Goal: Transaction & Acquisition: Subscribe to service/newsletter

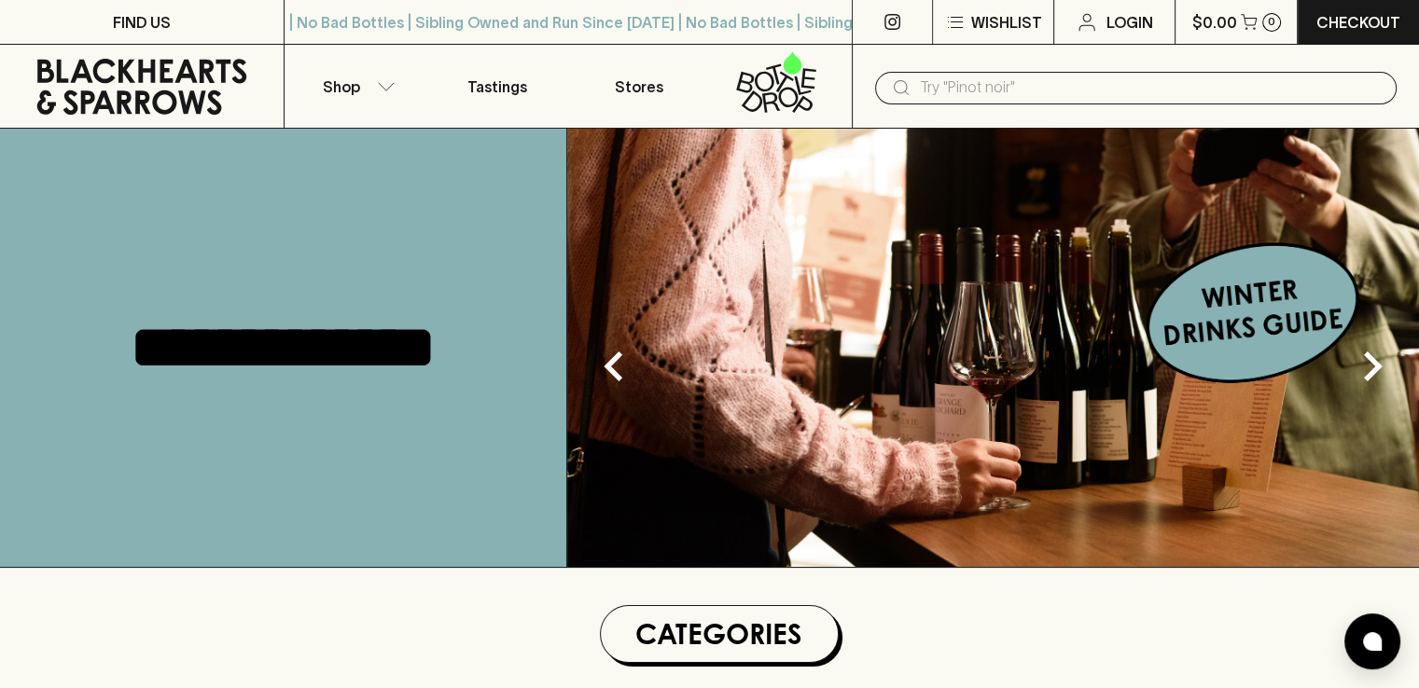
drag, startPoint x: 905, startPoint y: 289, endPoint x: 895, endPoint y: 285, distance: 11.3
click at [905, 289] on img at bounding box center [993, 348] width 852 height 438
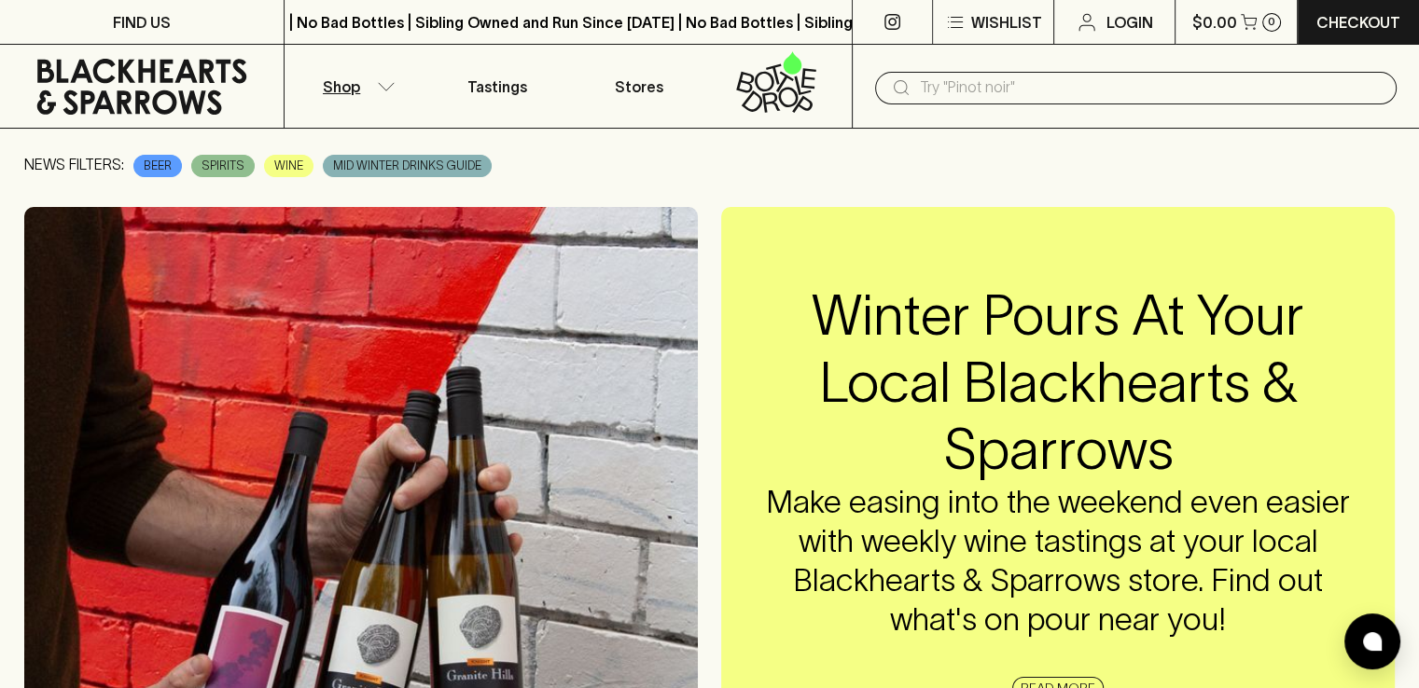
click at [342, 83] on p "Shop" at bounding box center [341, 87] width 37 height 22
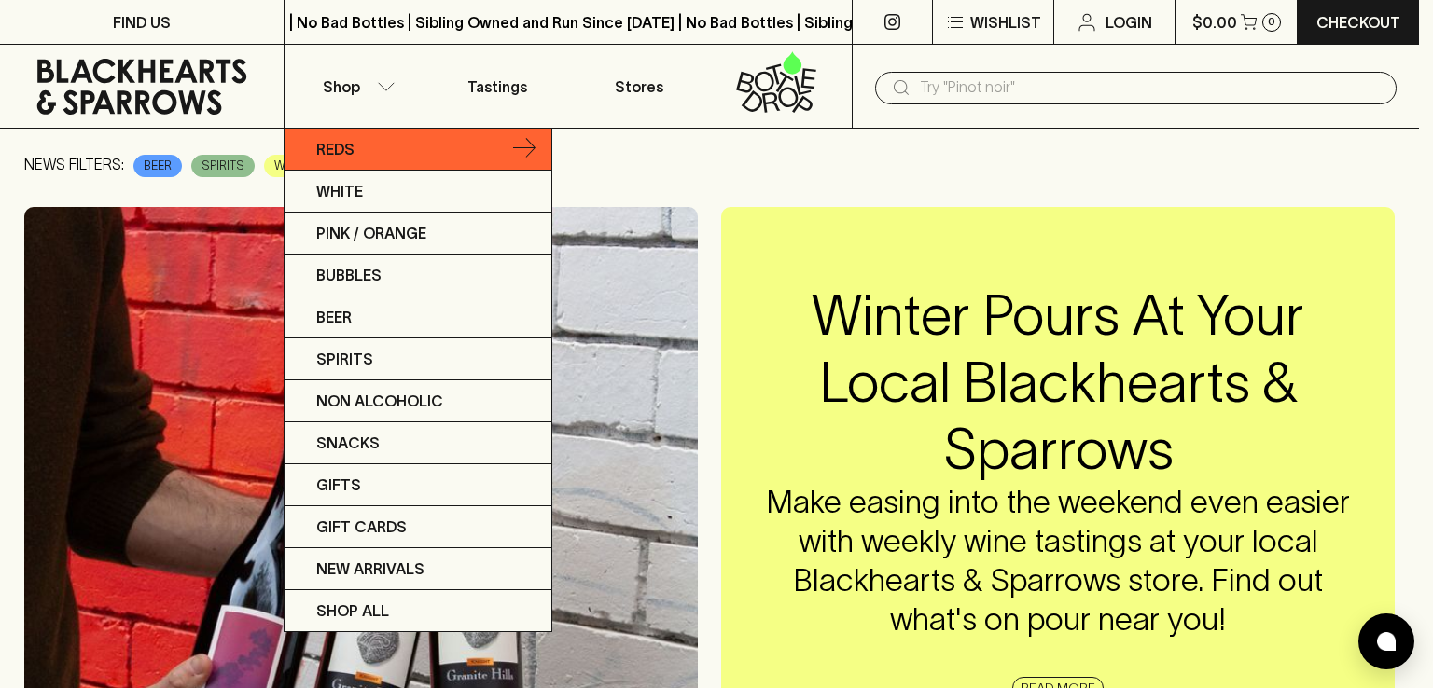
click at [335, 162] on link "Reds" at bounding box center [418, 150] width 267 height 42
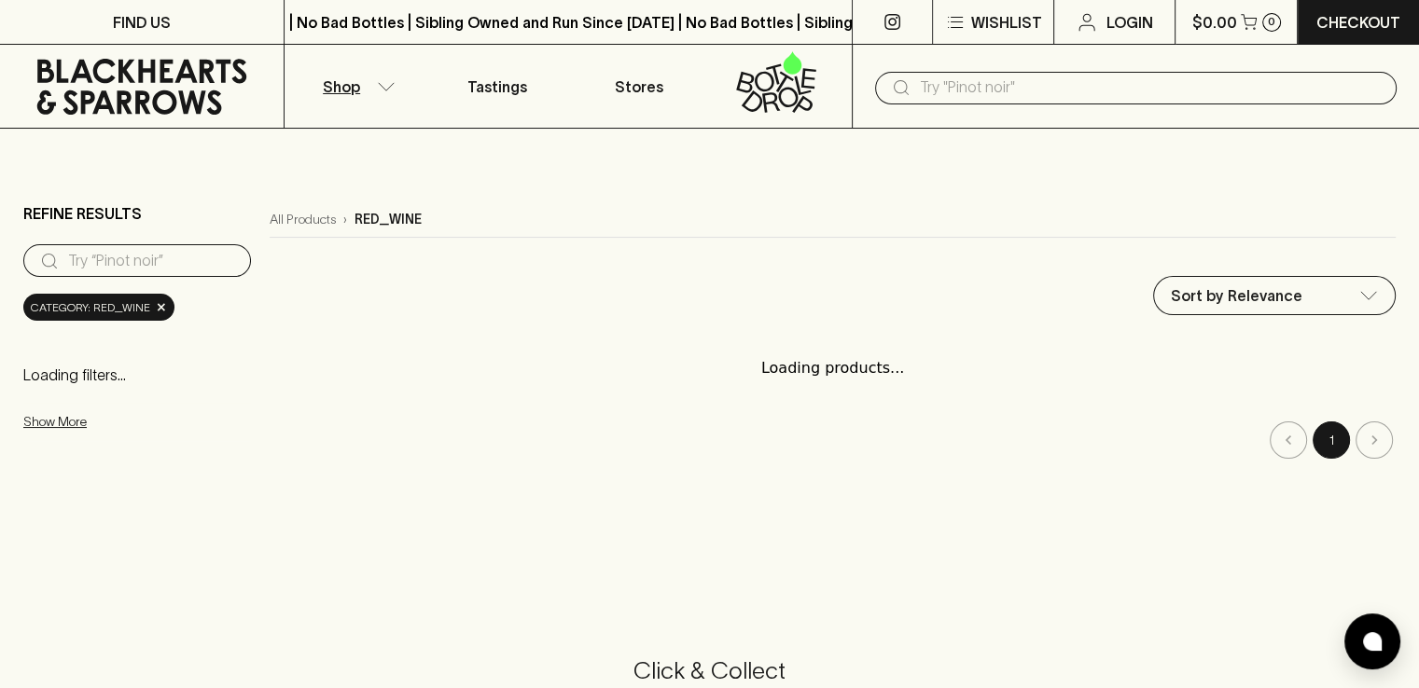
scroll to position [373, 0]
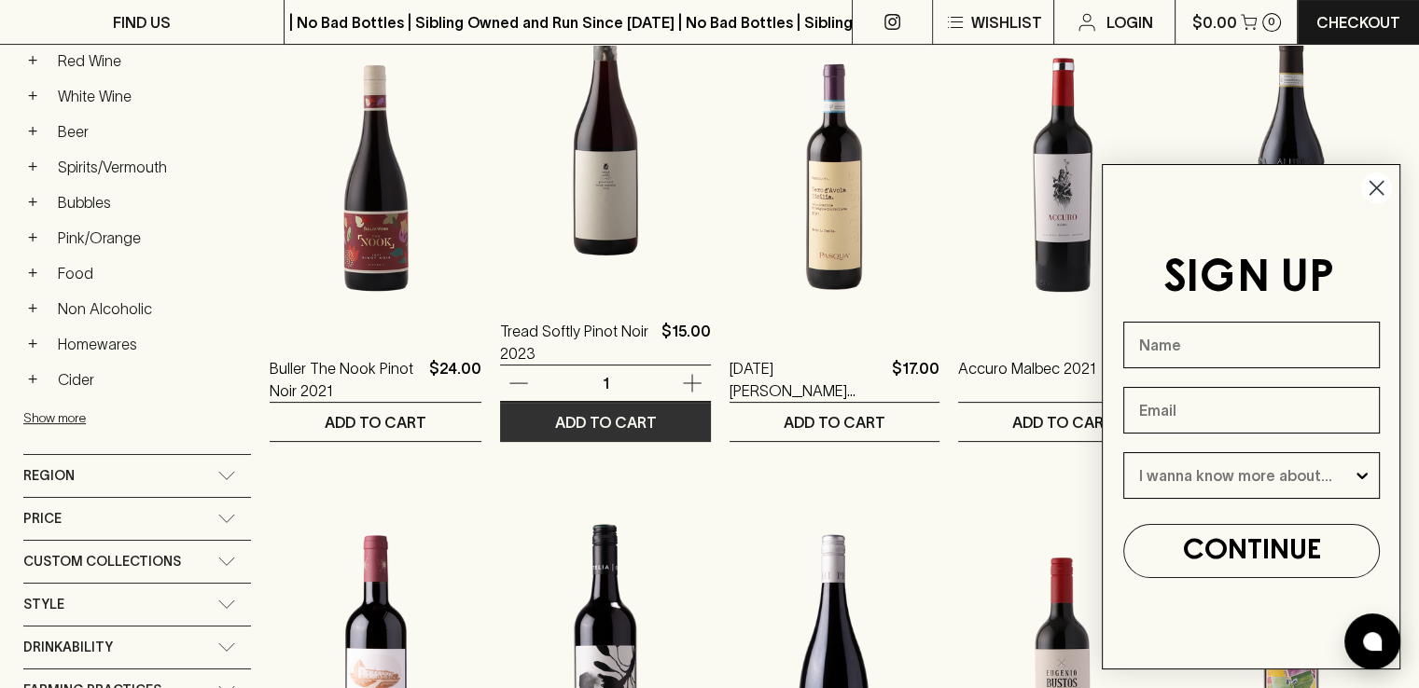
click at [664, 427] on button "ADD TO CART" at bounding box center [605, 422] width 211 height 38
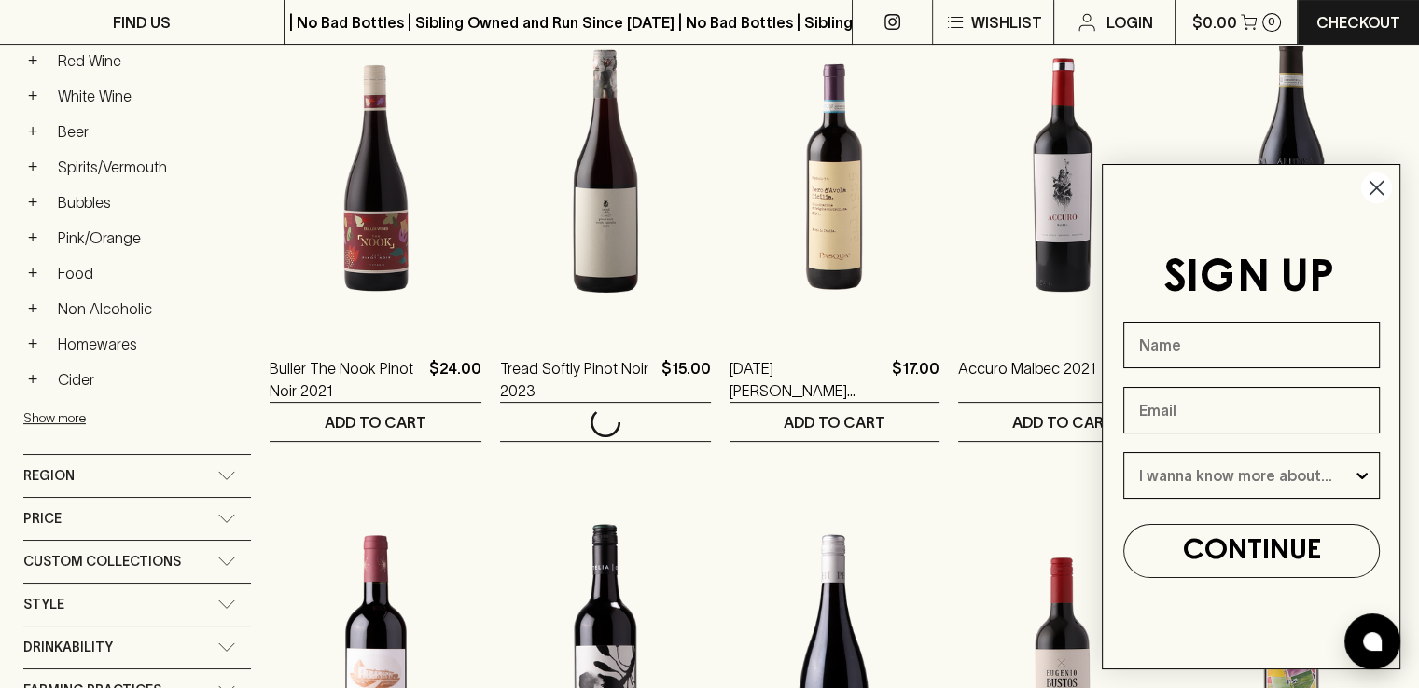
click at [1373, 188] on circle "Close dialog" at bounding box center [1376, 188] width 31 height 31
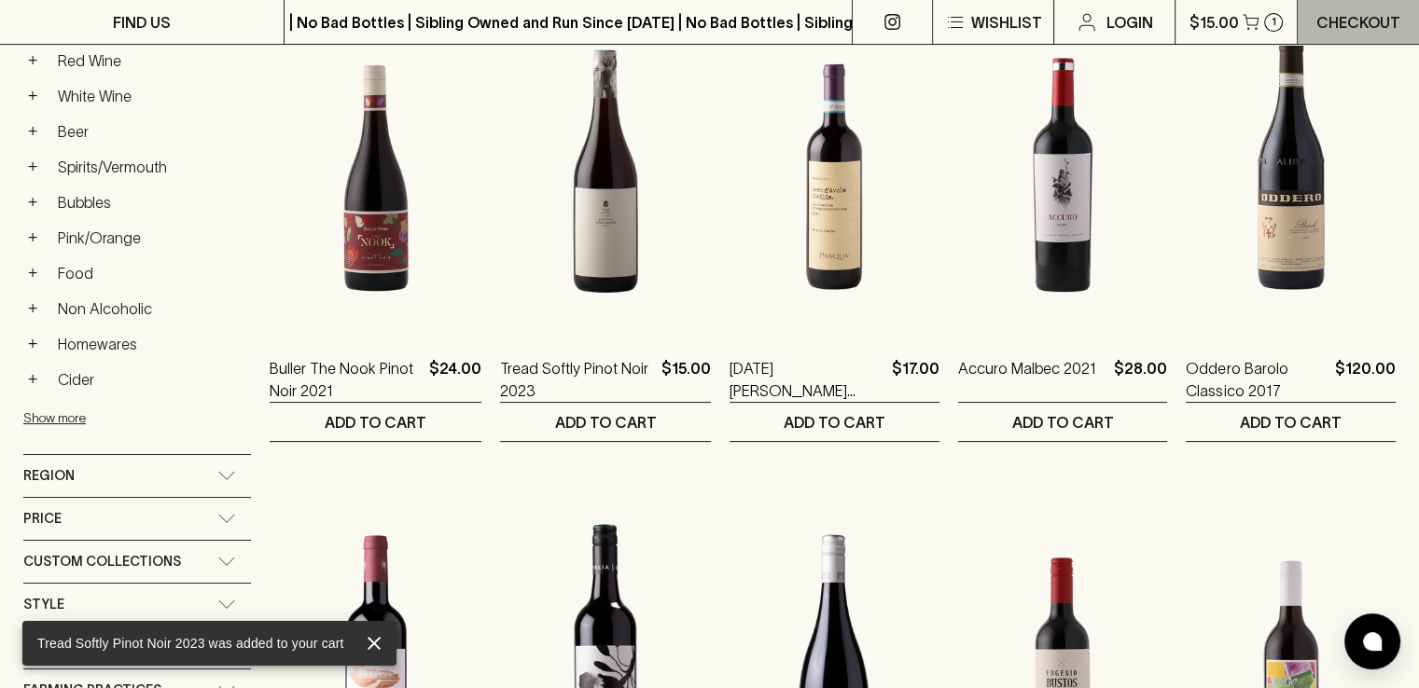
click at [1348, 20] on p "Checkout" at bounding box center [1358, 22] width 84 height 22
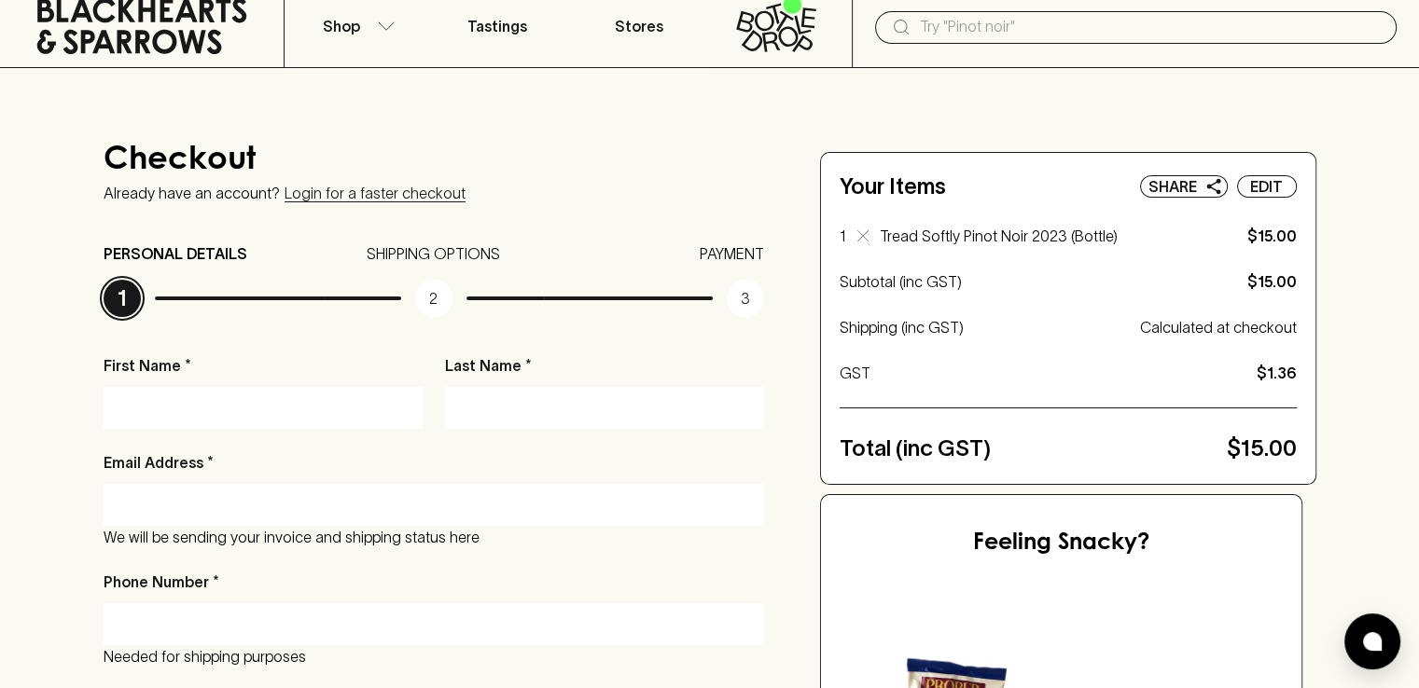
scroll to position [93, 0]
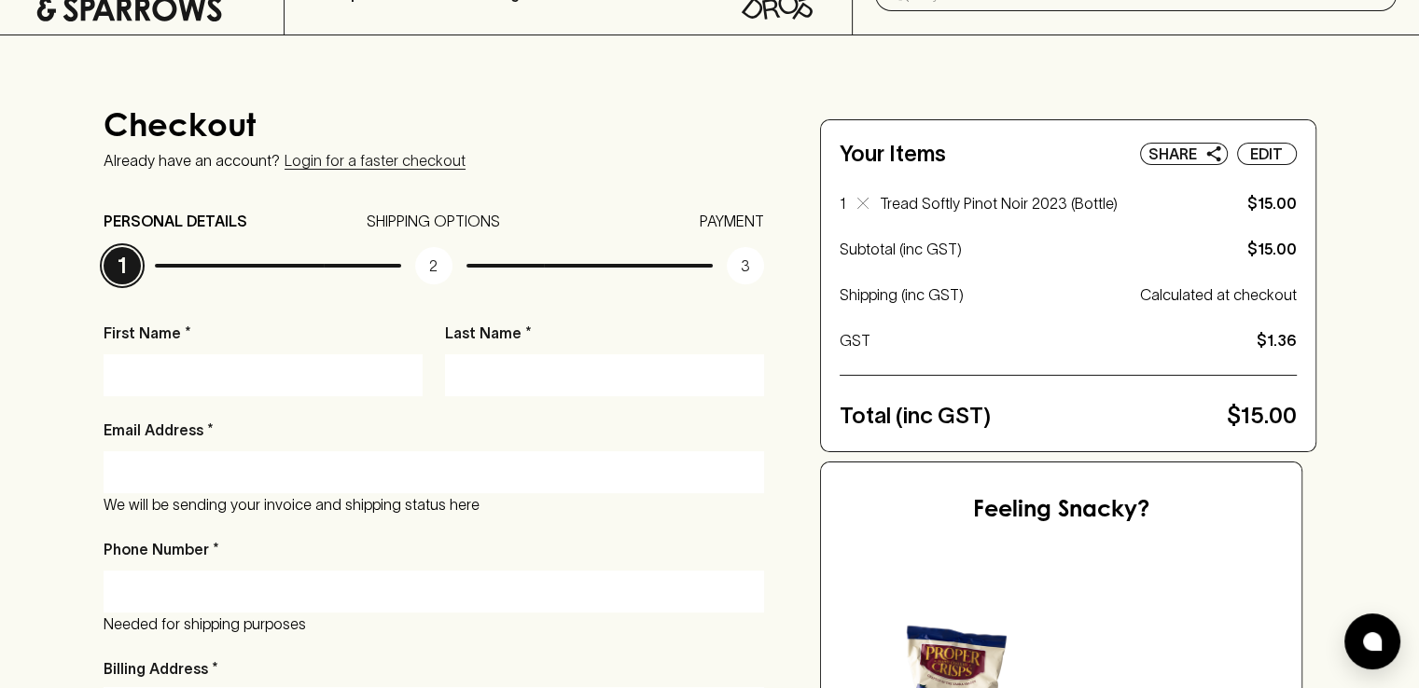
click at [307, 389] on input "First Name *" at bounding box center [263, 375] width 291 height 30
type input "jausna"
type input "masjans"
type input "[EMAIL_ADDRESS][DOMAIN_NAME]"
type input "0433432288"
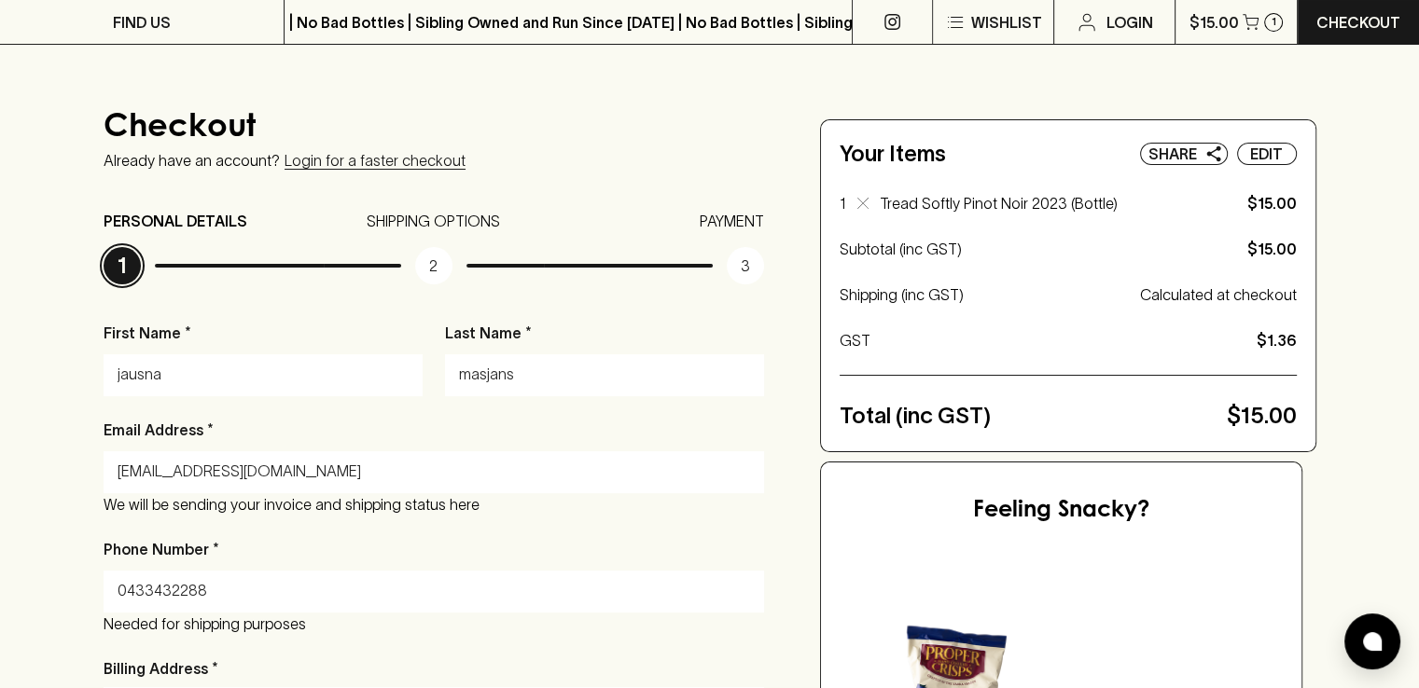
scroll to position [455, 0]
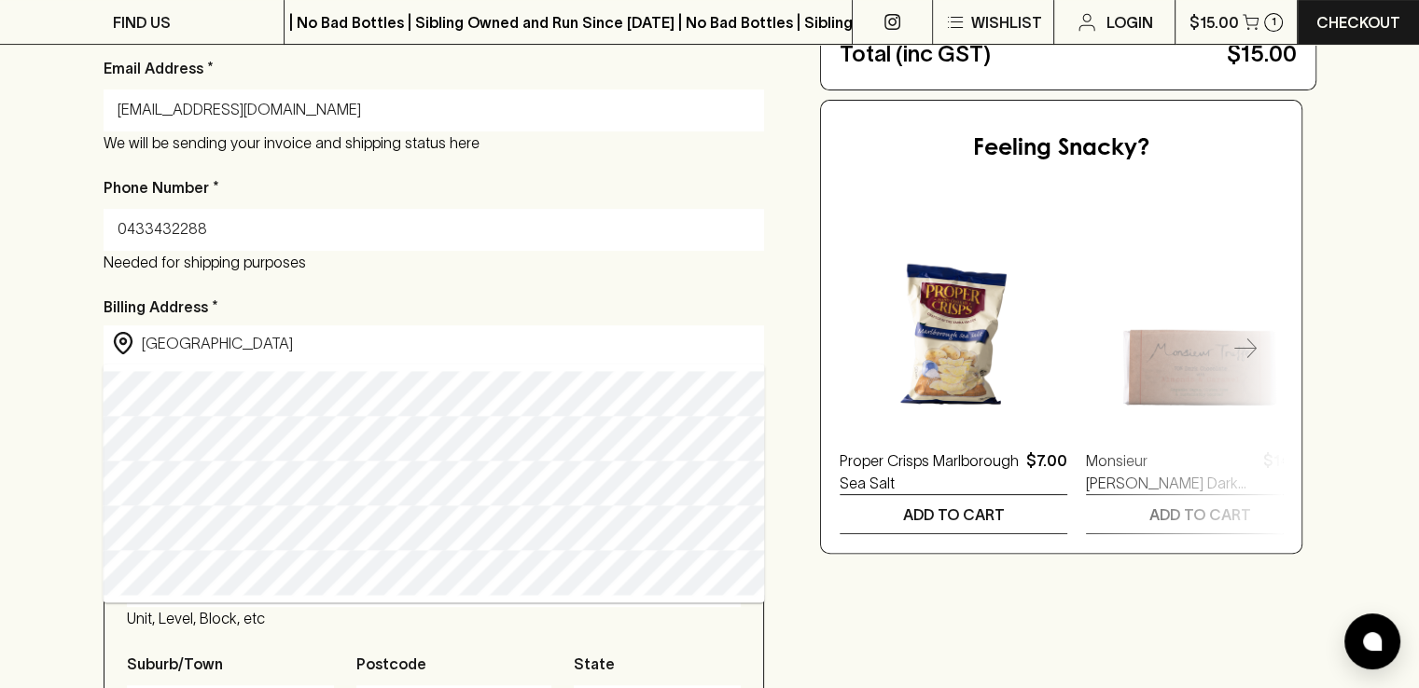
type input "[GEOGRAPHIC_DATA] [GEOGRAPHIC_DATA][PERSON_NAME], [GEOGRAPHIC_DATA]"
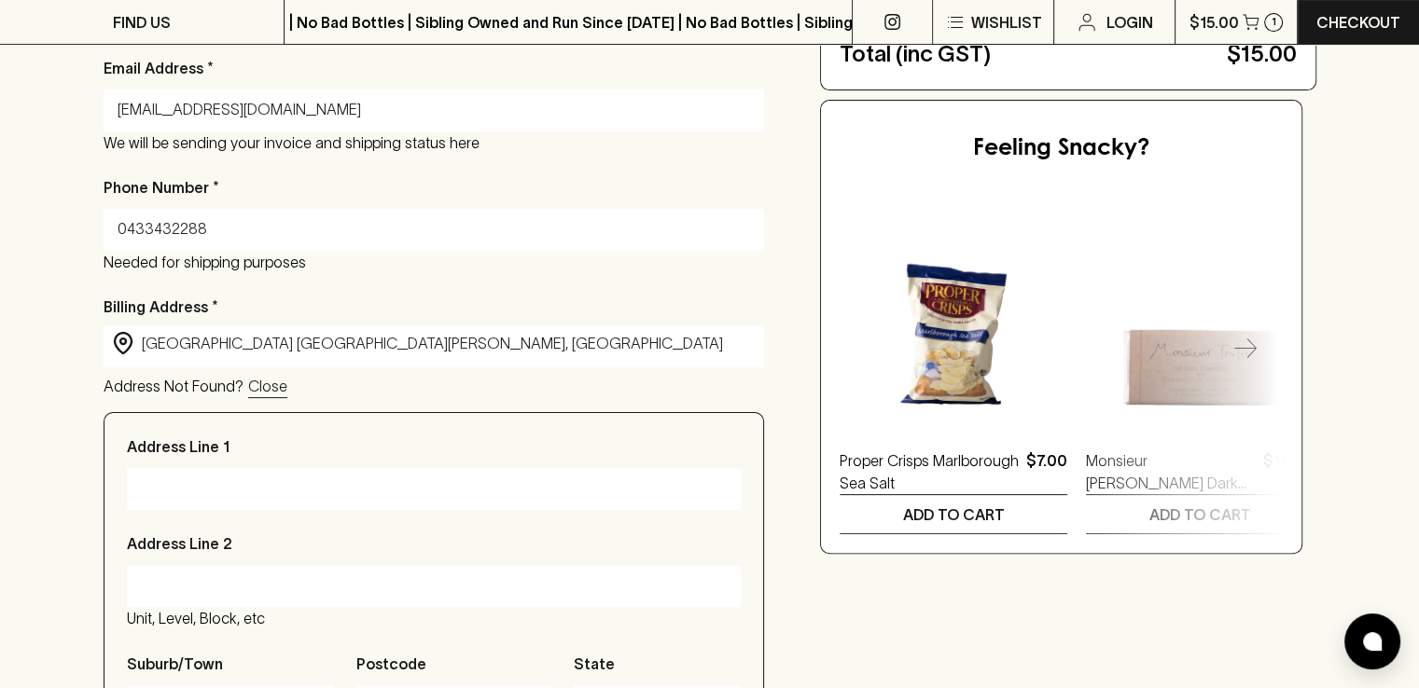
type input "[GEOGRAPHIC_DATA][PERSON_NAME]"
type input "2127"
type input "[GEOGRAPHIC_DATA][PERSON_NAME]"
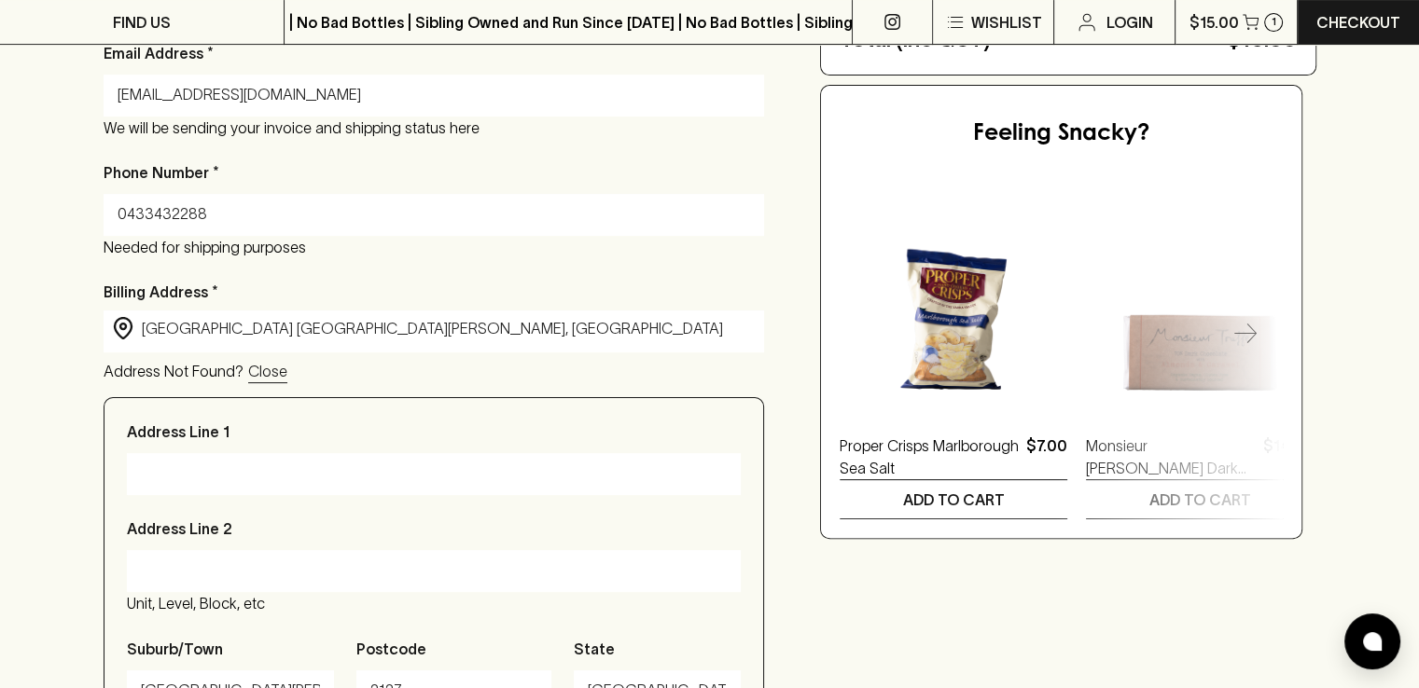
scroll to position [735, 0]
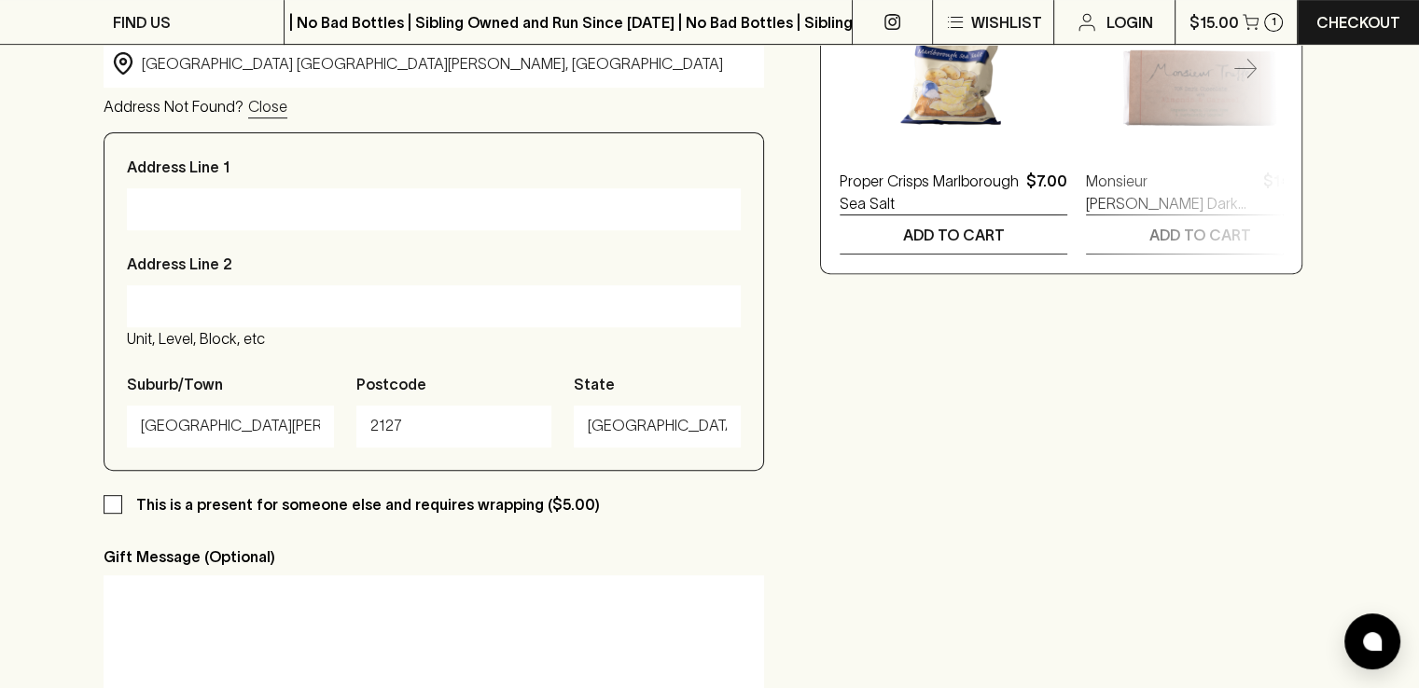
type input "[GEOGRAPHIC_DATA] [GEOGRAPHIC_DATA][PERSON_NAME], [GEOGRAPHIC_DATA]"
click at [343, 240] on div "Address Line 1 Address Line [GEOGRAPHIC_DATA], etc Suburb/Town [GEOGRAPHIC_DATA…" at bounding box center [434, 301] width 661 height 339
click at [332, 220] on input "Address Line 1" at bounding box center [434, 209] width 587 height 30
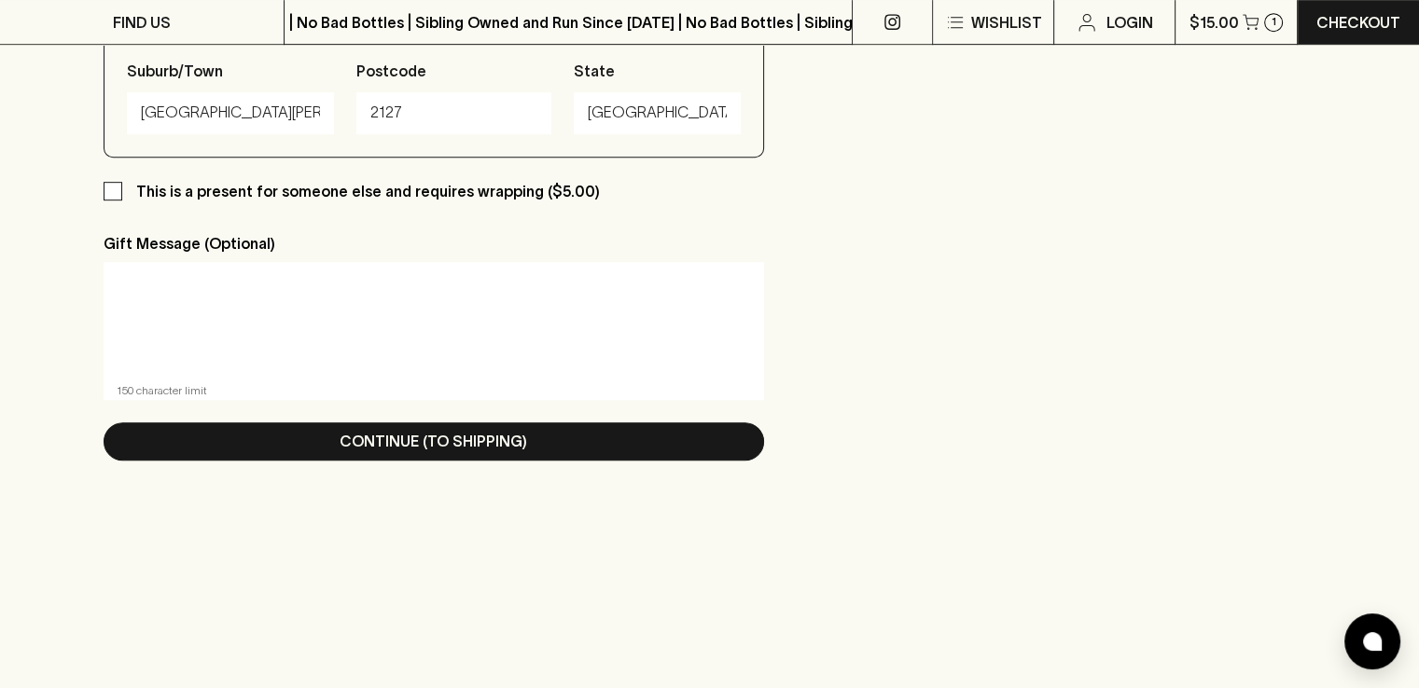
scroll to position [1202, 0]
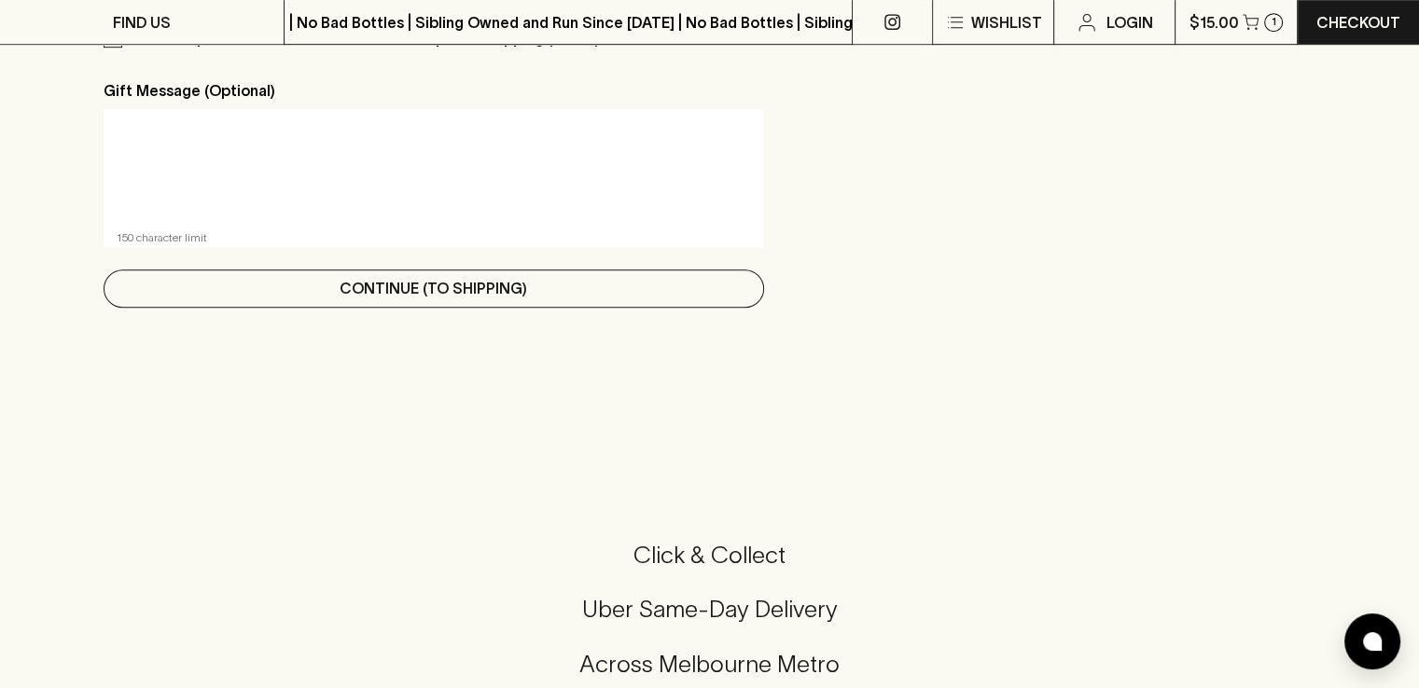
click at [425, 293] on p "Continue (To Shipping)" at bounding box center [434, 288] width 188 height 22
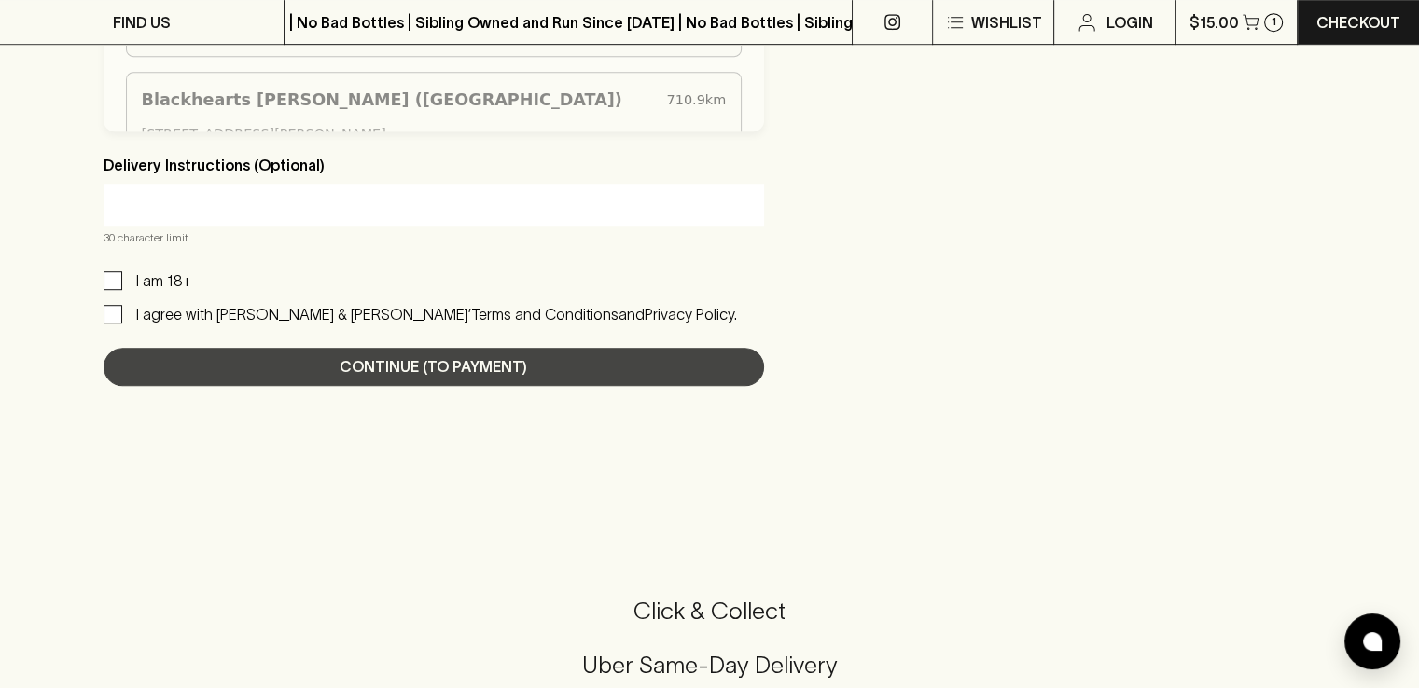
scroll to position [1119, 0]
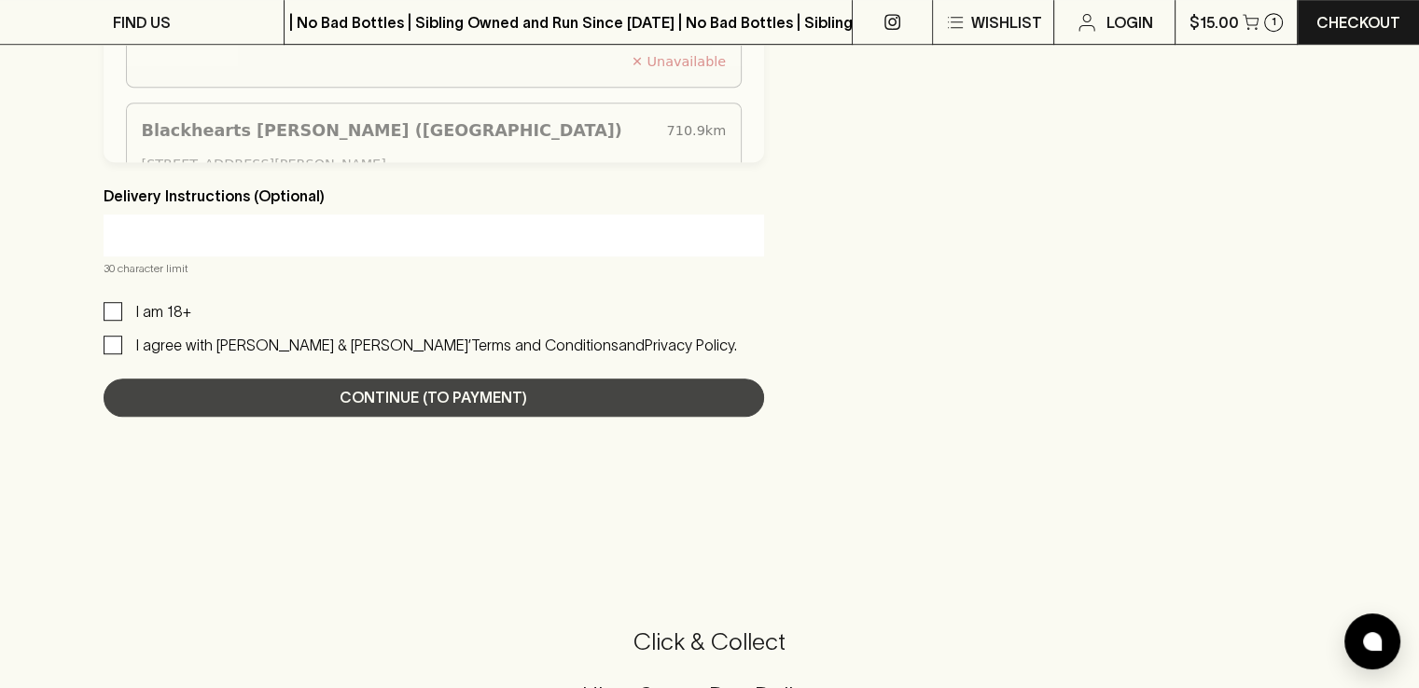
click at [112, 300] on label "I am 18+" at bounding box center [148, 311] width 88 height 22
click at [112, 302] on input "I am 18+" at bounding box center [113, 311] width 19 height 19
checkbox input "true"
click at [104, 338] on input "I agree with [PERSON_NAME] & [PERSON_NAME]’ Terms and Conditions and Privacy Po…" at bounding box center [113, 345] width 19 height 19
checkbox input "true"
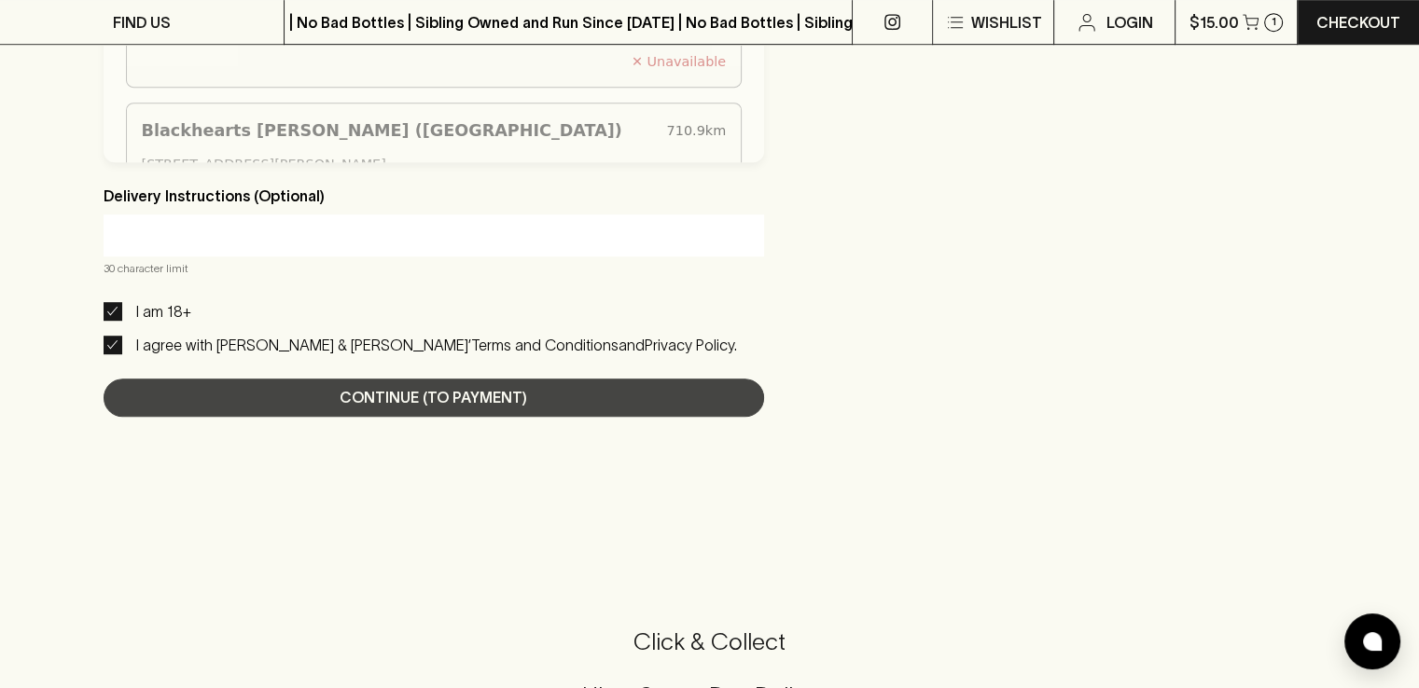
click at [368, 388] on div "Cart: 1 item / $15.00 View Continue (To Payment)" at bounding box center [434, 398] width 661 height 38
click at [433, 396] on div "Cart: 1 item / $15.00 View Continue (To Payment)" at bounding box center [434, 398] width 661 height 38
click at [450, 380] on div "Cart: 1 item / $15.00 View Continue (To Payment)" at bounding box center [434, 398] width 661 height 38
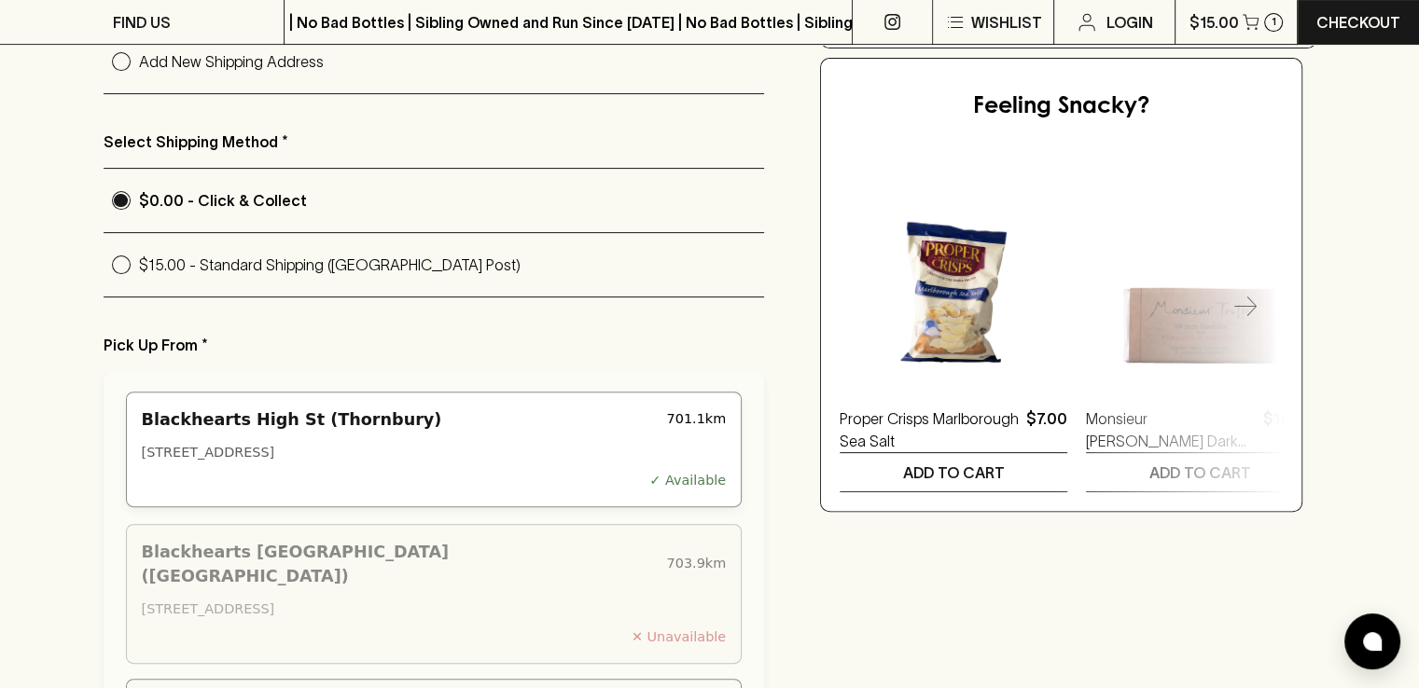
scroll to position [653, 0]
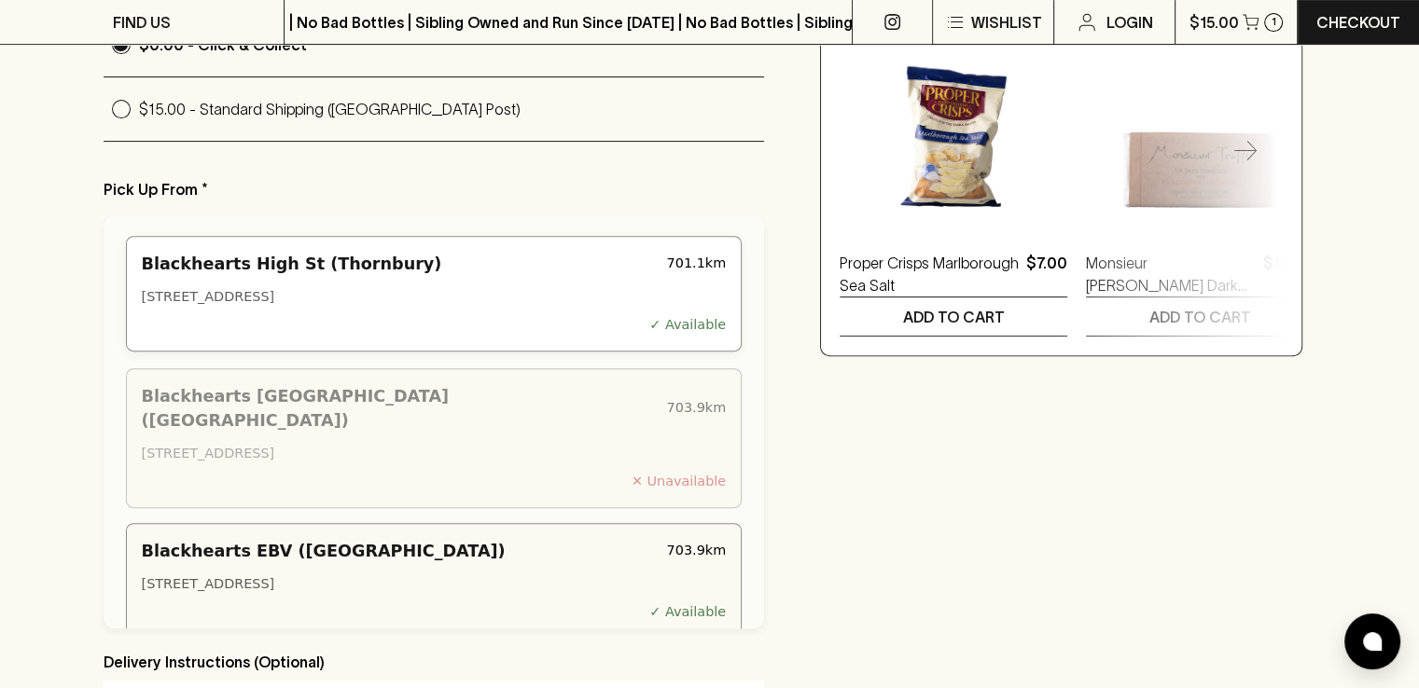
click at [338, 265] on div "Blackhearts High St (Thornbury)" at bounding box center [401, 264] width 518 height 24
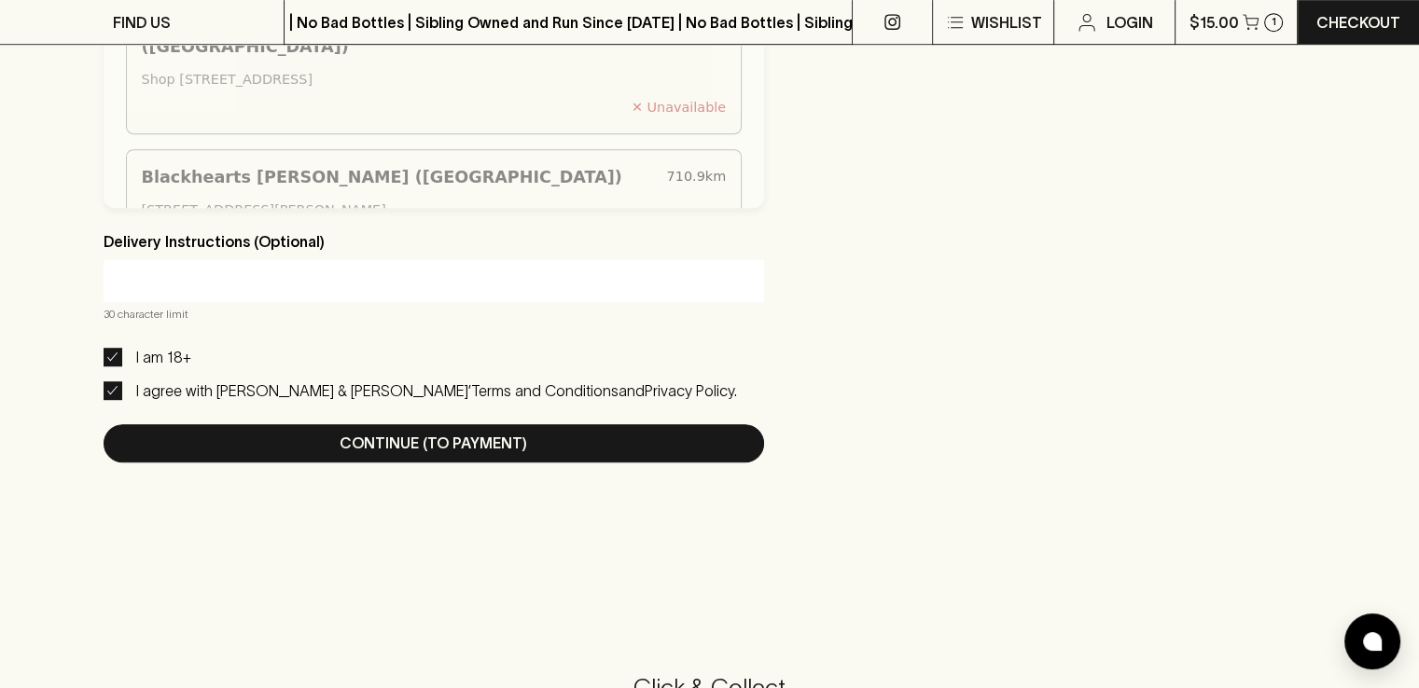
scroll to position [1306, 0]
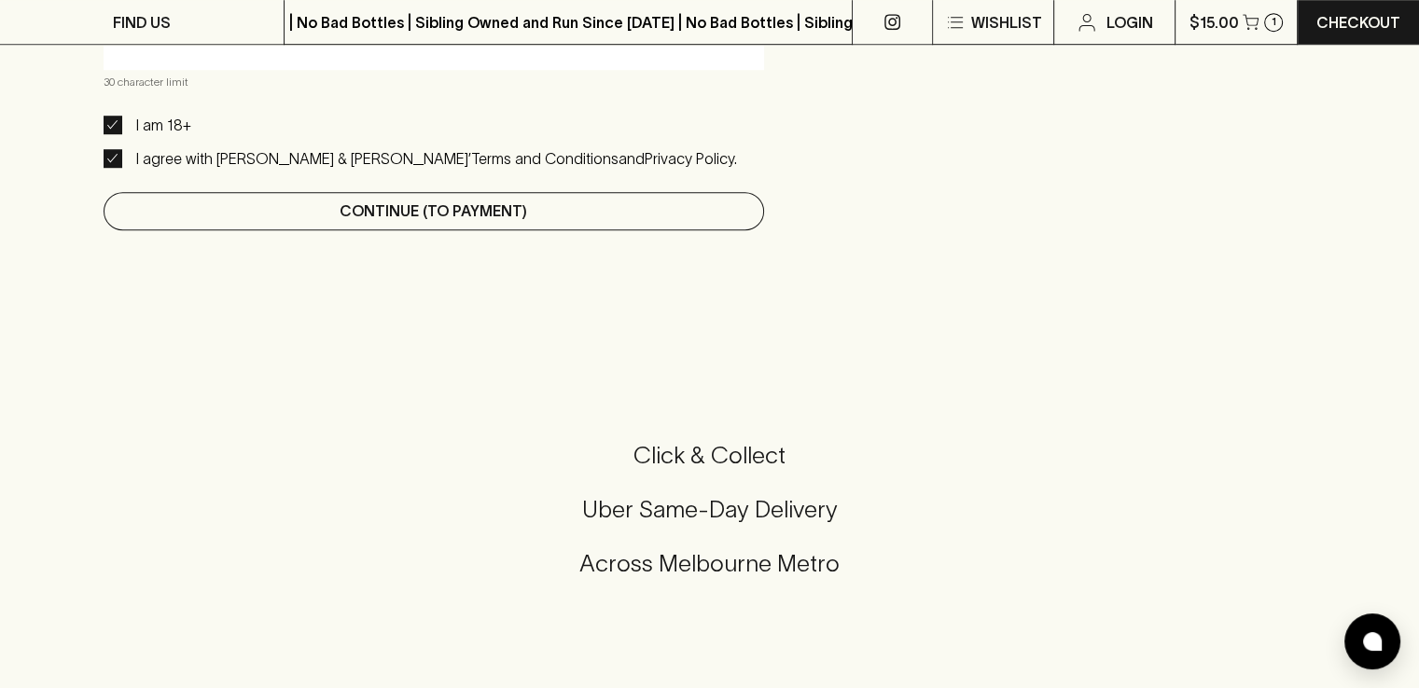
click at [401, 201] on p "Continue (To Payment)" at bounding box center [434, 211] width 188 height 22
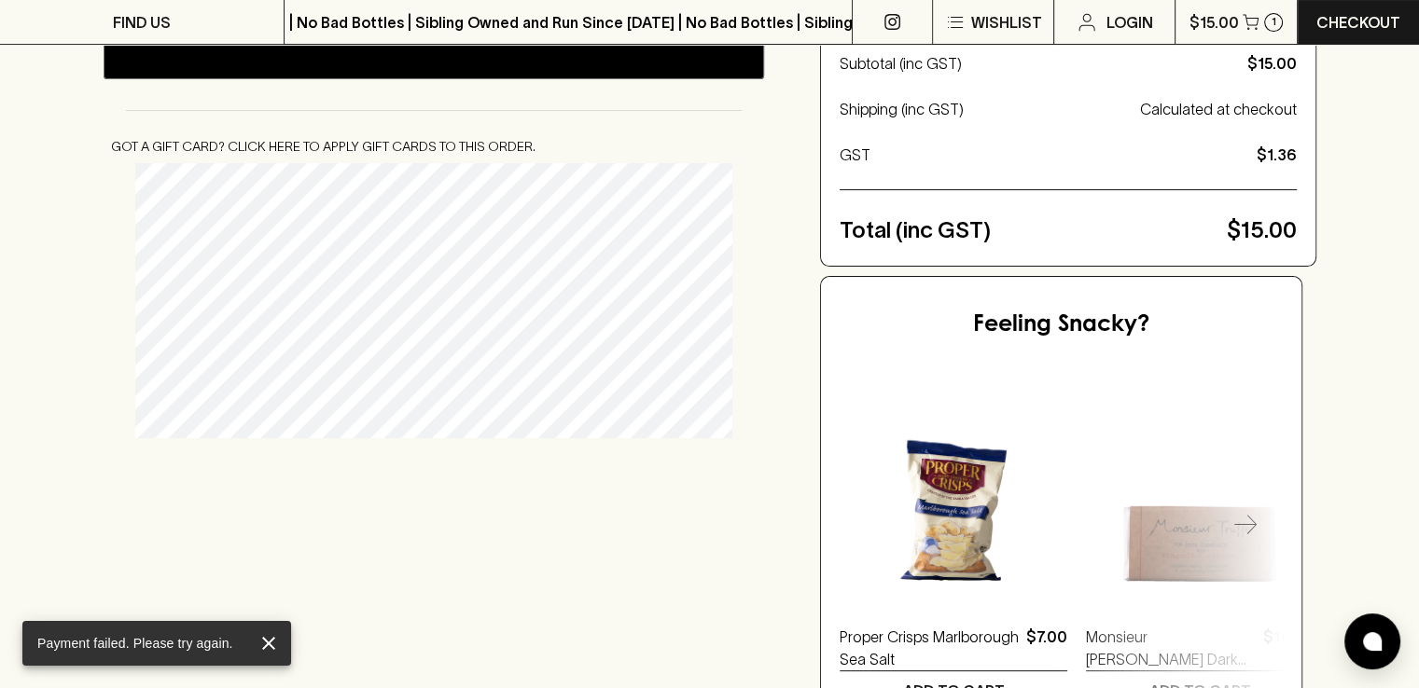
scroll to position [0, 0]
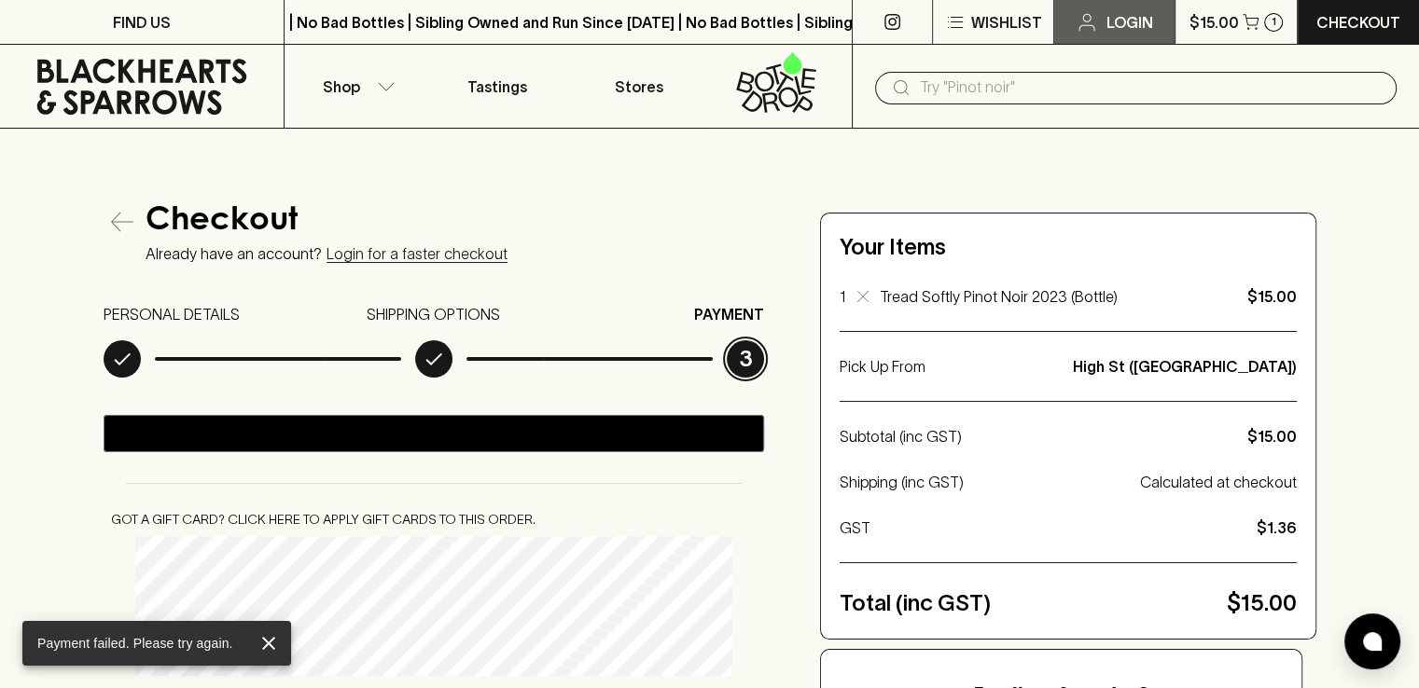
click at [1108, 21] on p "Login" at bounding box center [1128, 22] width 47 height 22
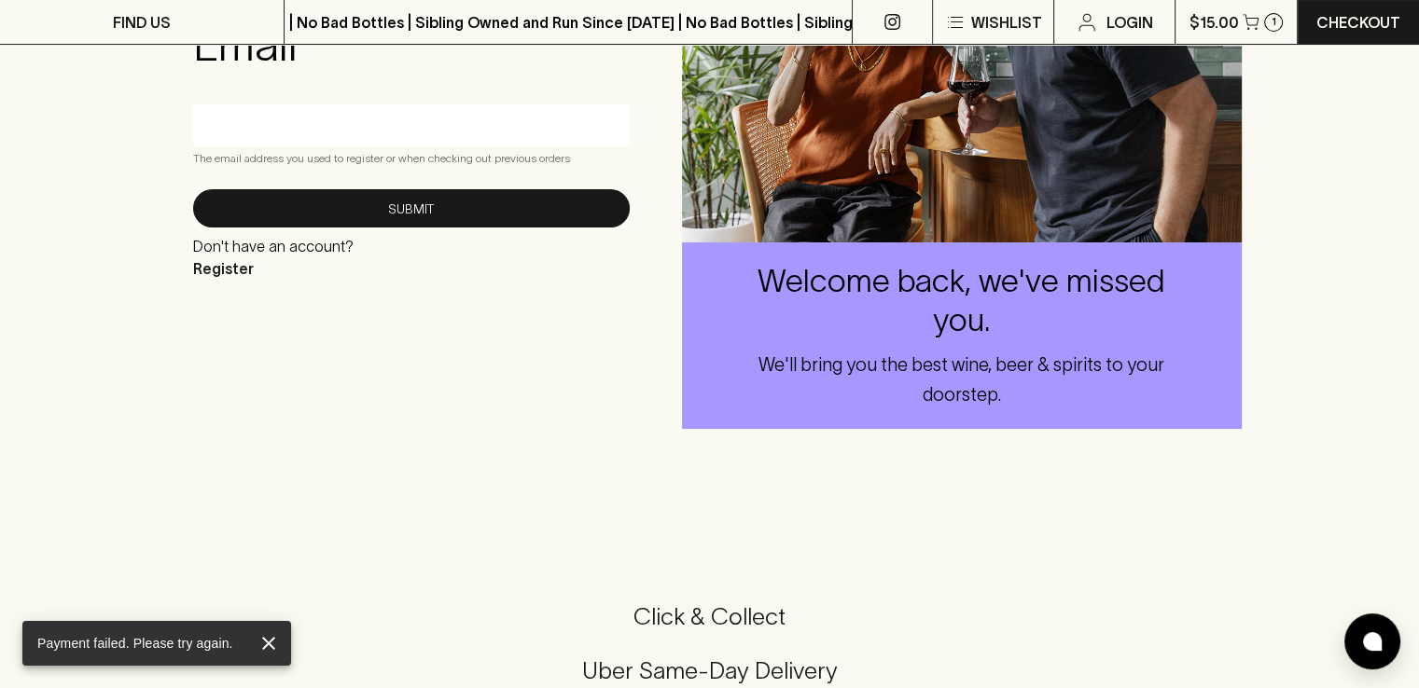
scroll to position [187, 0]
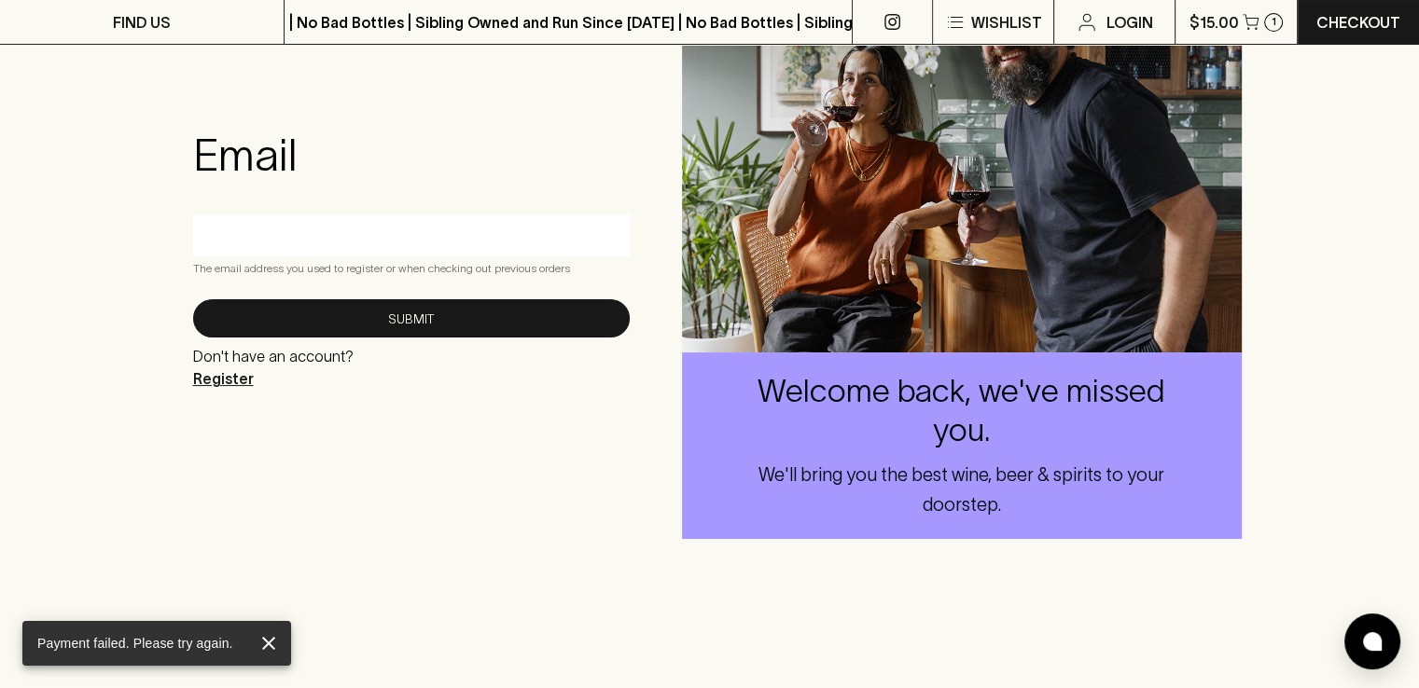
click at [229, 377] on p "Register" at bounding box center [273, 379] width 160 height 22
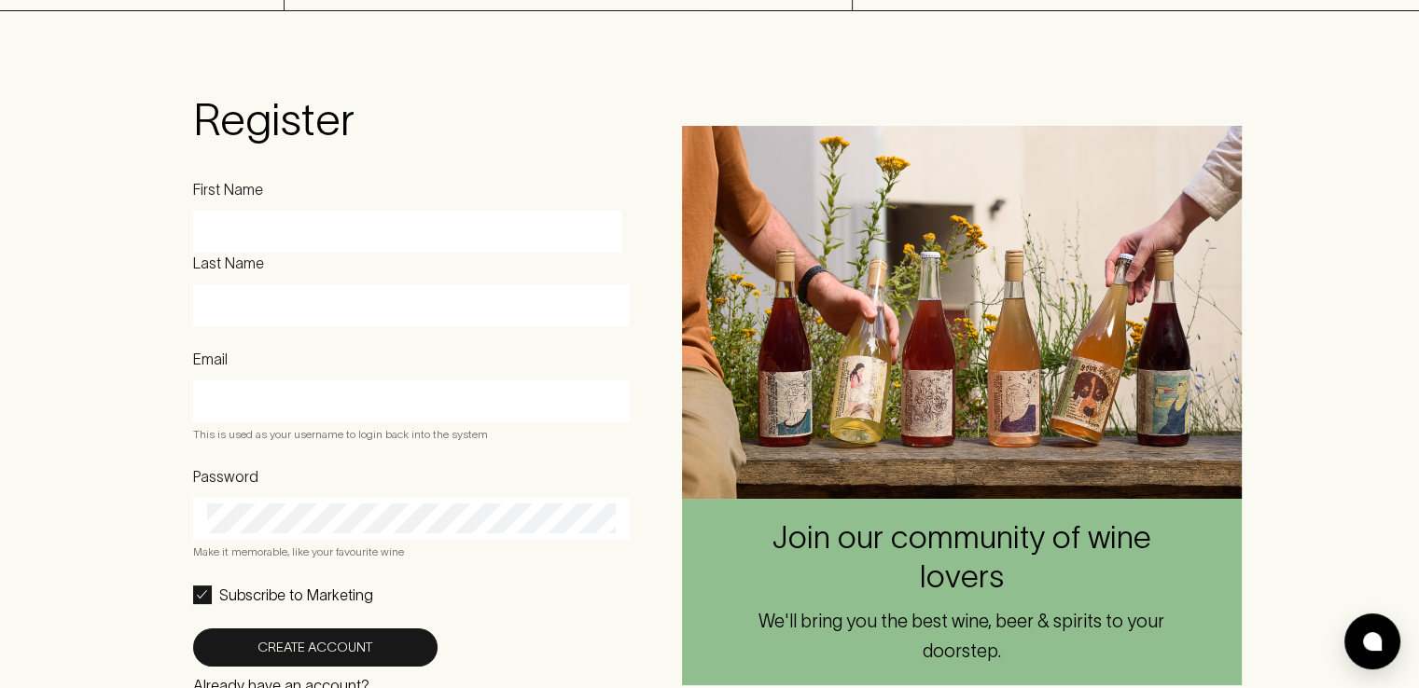
scroll to position [187, 0]
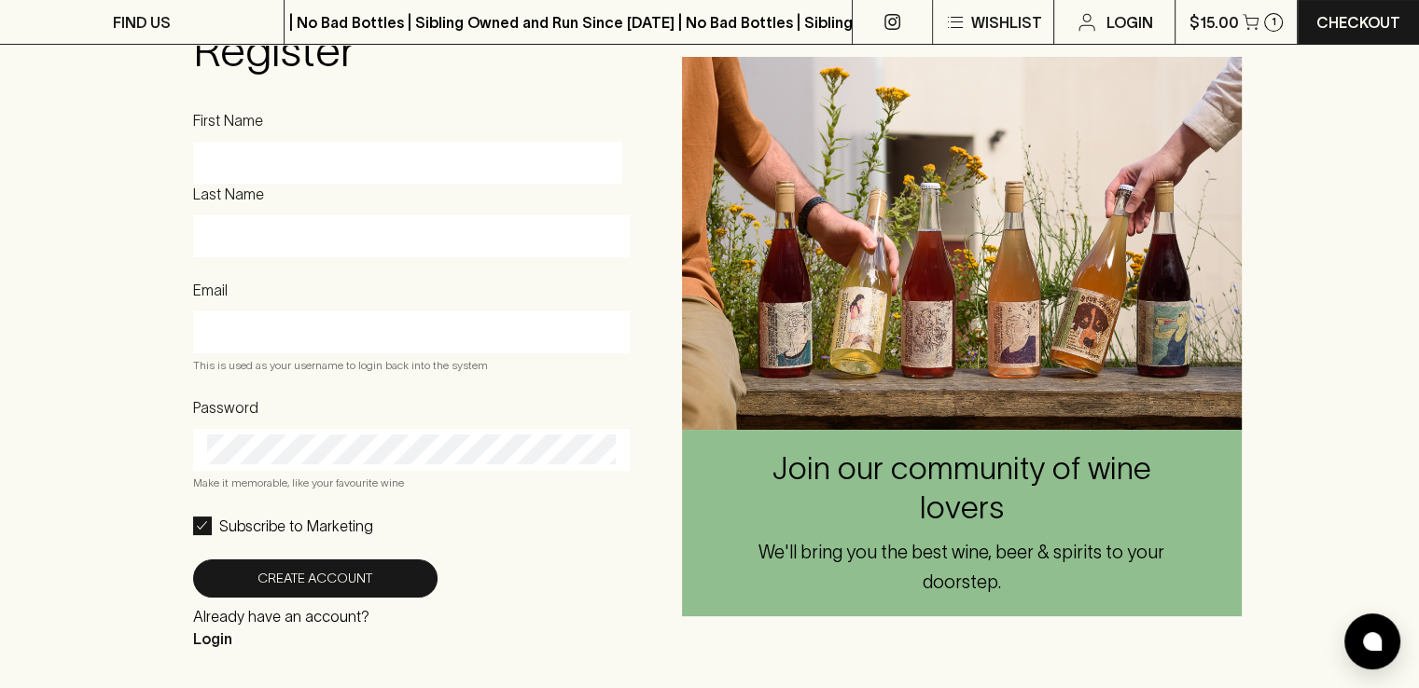
click at [308, 143] on div at bounding box center [407, 163] width 429 height 42
click at [304, 156] on input "First Name" at bounding box center [407, 163] width 401 height 30
type input "jausna"
type input "majsna"
type input "[EMAIL_ADDRESS][DOMAIN_NAME]"
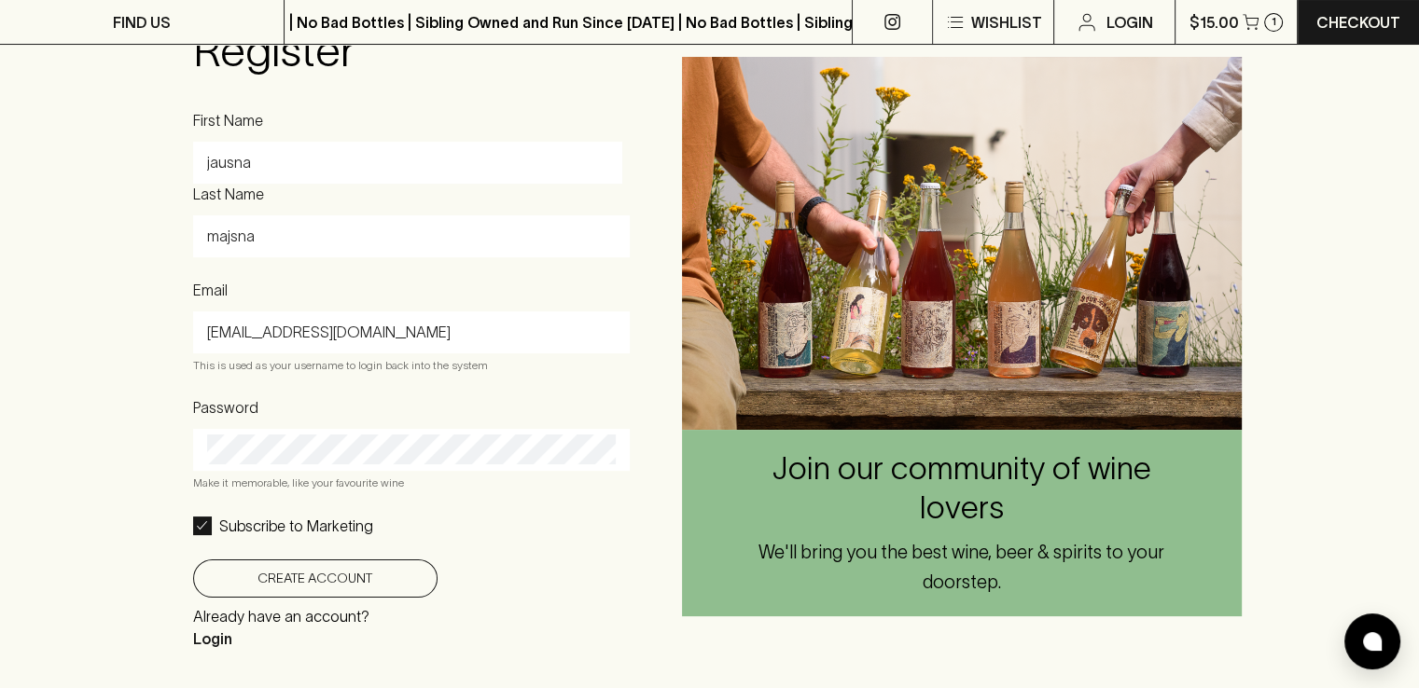
drag, startPoint x: 313, startPoint y: 576, endPoint x: 560, endPoint y: 511, distance: 254.5
click at [313, 576] on button "Create Account" at bounding box center [315, 579] width 244 height 38
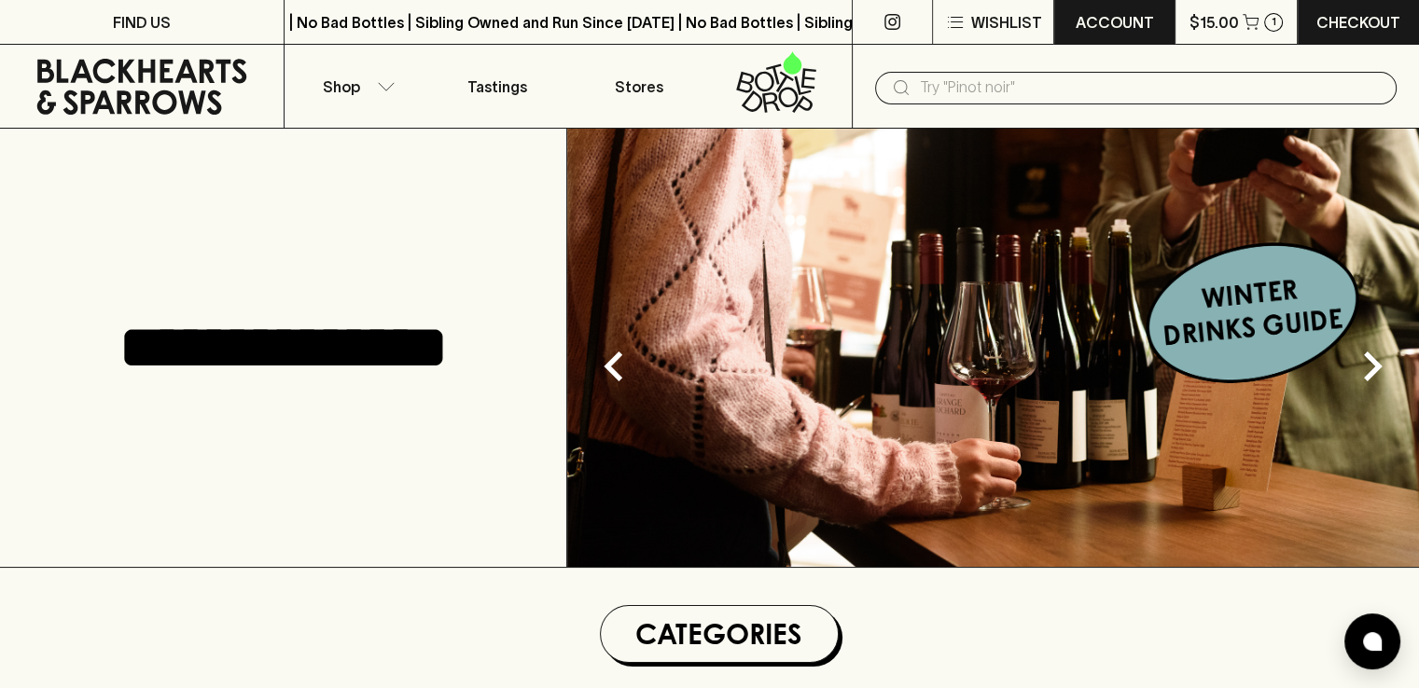
click at [1136, 8] on button "ACCOUNT" at bounding box center [1114, 22] width 120 height 44
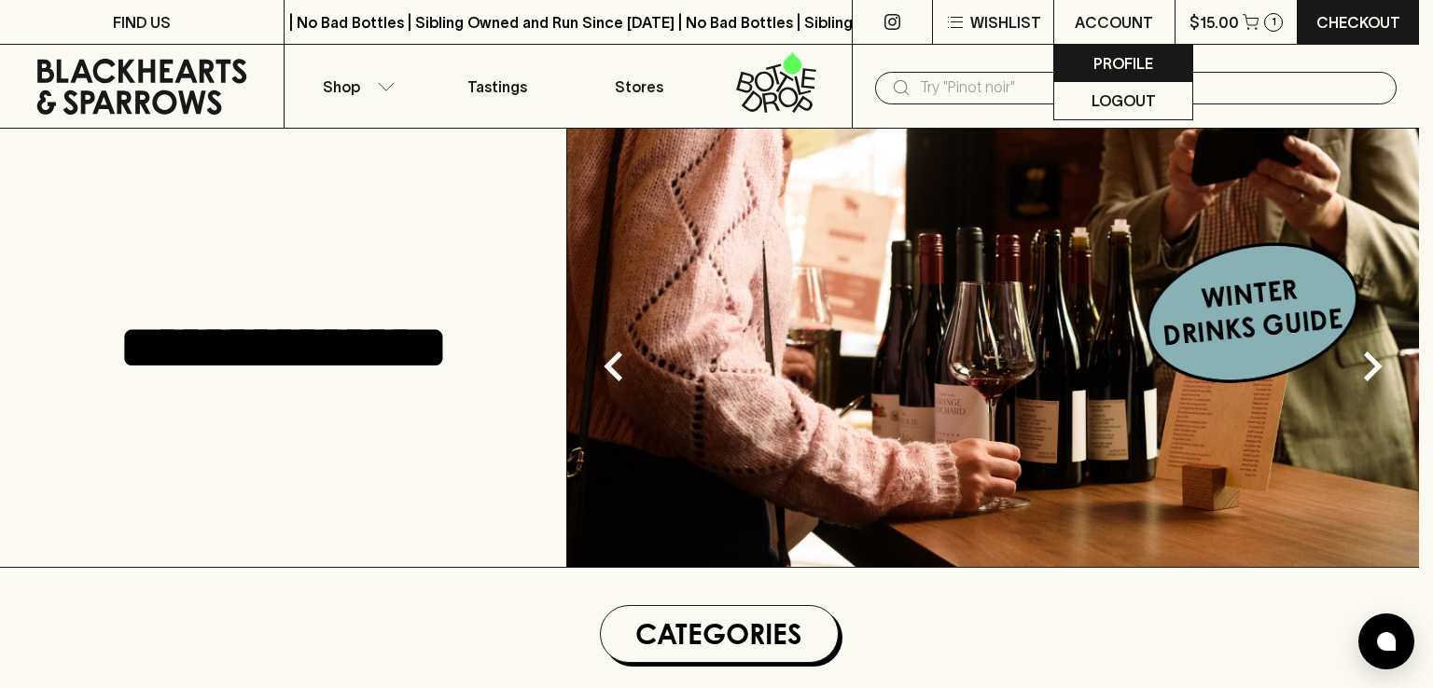
click at [1151, 72] on p "Profile" at bounding box center [1123, 63] width 60 height 22
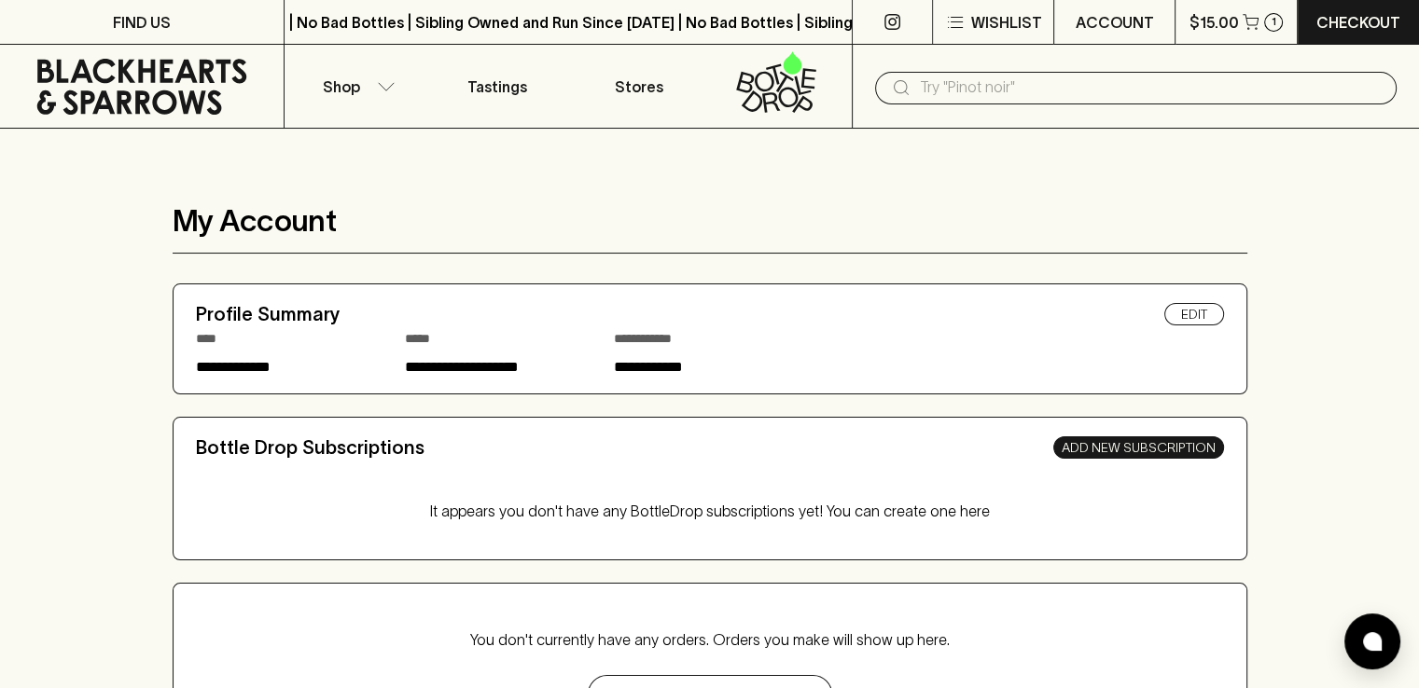
click at [1125, 449] on link "Add New Subscription" at bounding box center [1138, 448] width 171 height 22
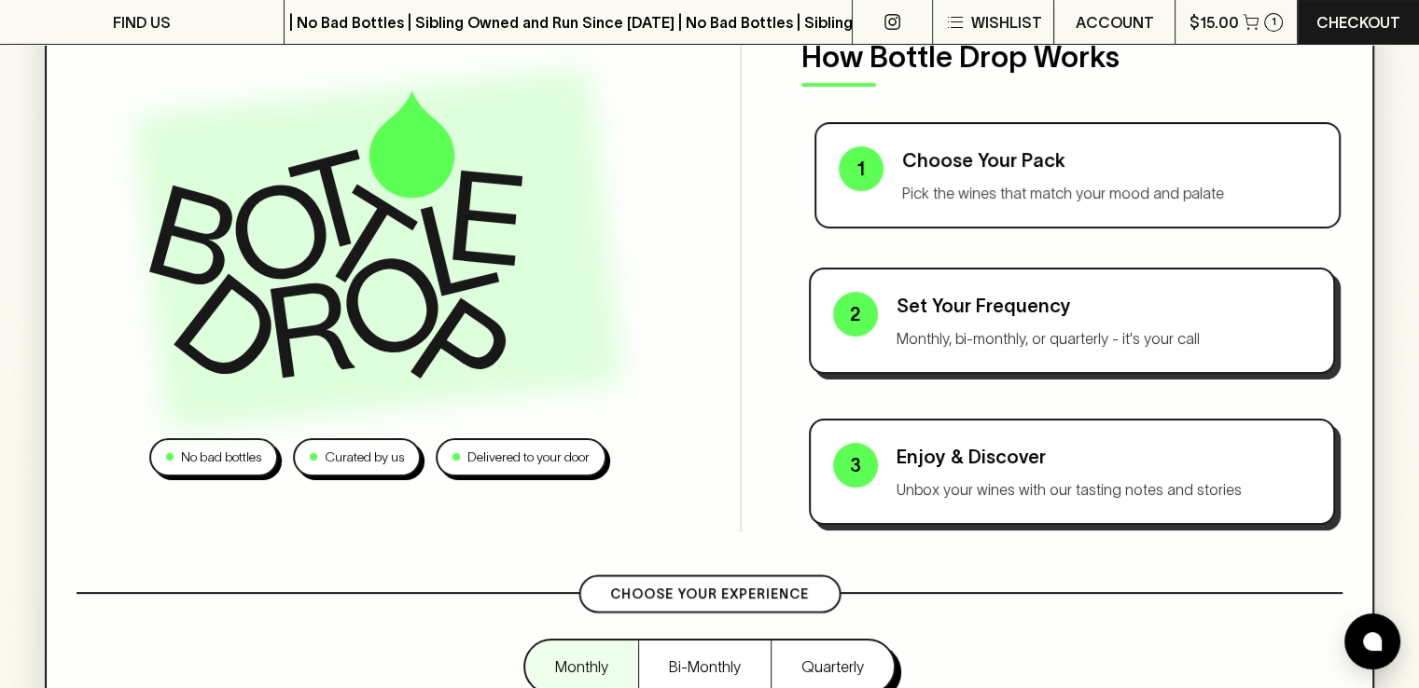
scroll to position [187, 0]
click at [908, 174] on div "Choose Your Pack Pick the wines that match your mood and palate" at bounding box center [1109, 175] width 415 height 58
click at [953, 165] on p "Choose Your Pack" at bounding box center [1109, 160] width 415 height 28
click at [992, 162] on p "Choose Your Pack" at bounding box center [1109, 160] width 415 height 28
click at [1010, 202] on p "Pick the wines that match your mood and palate" at bounding box center [1109, 192] width 415 height 22
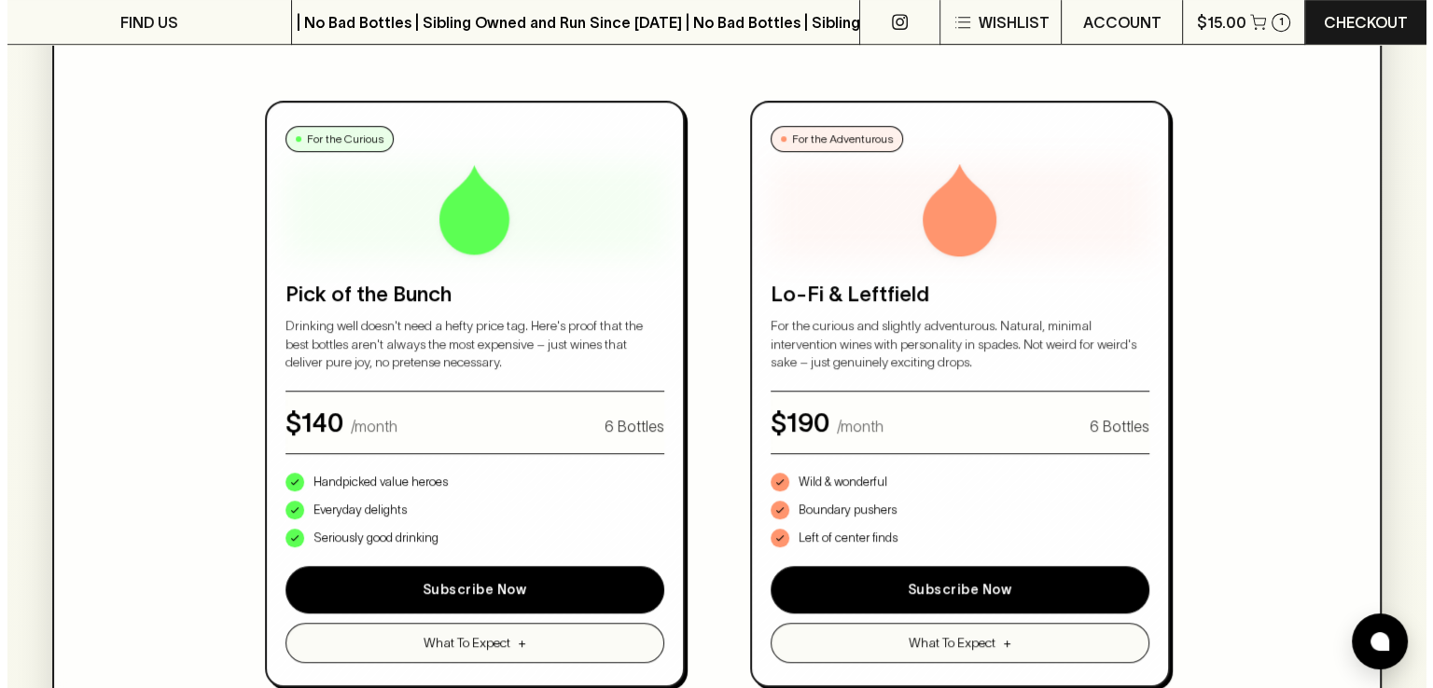
scroll to position [1119, 0]
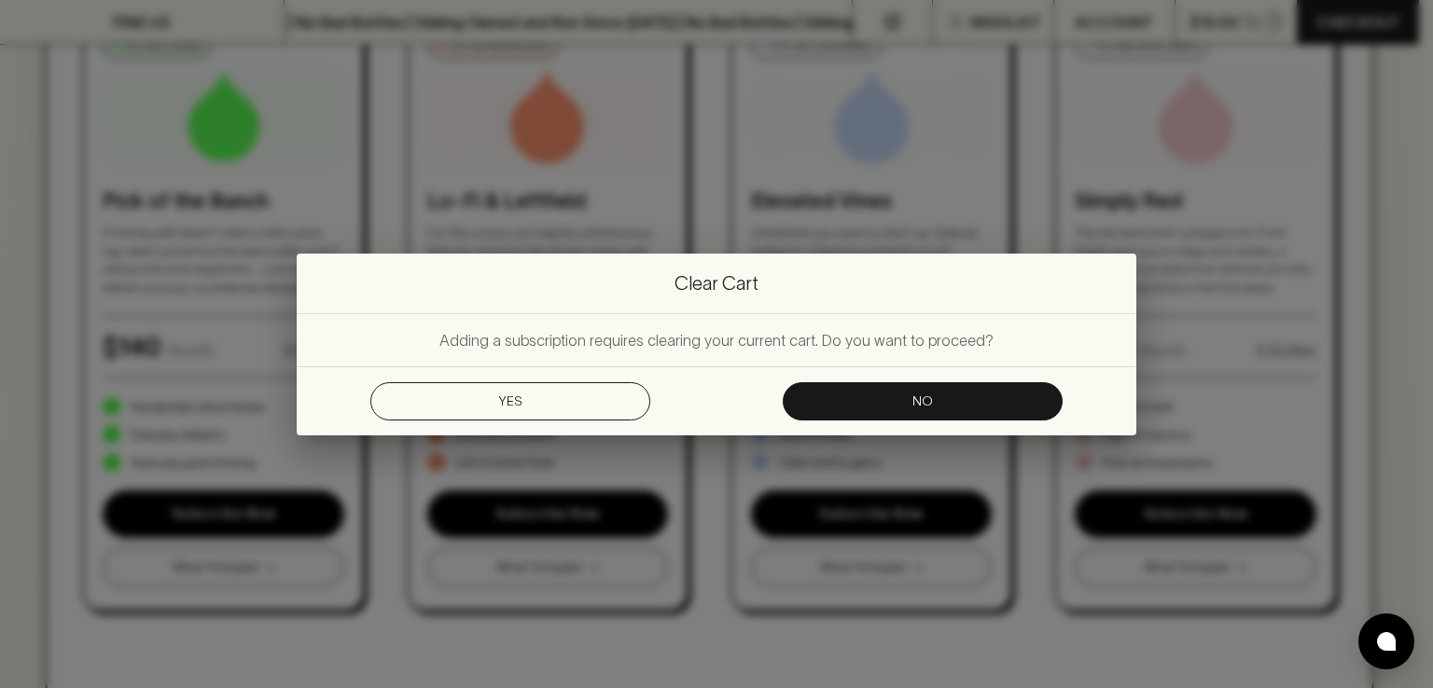
click at [526, 422] on div "Clear Cart Adding a subscription requires clearing your current cart. Do you wa…" at bounding box center [717, 345] width 840 height 182
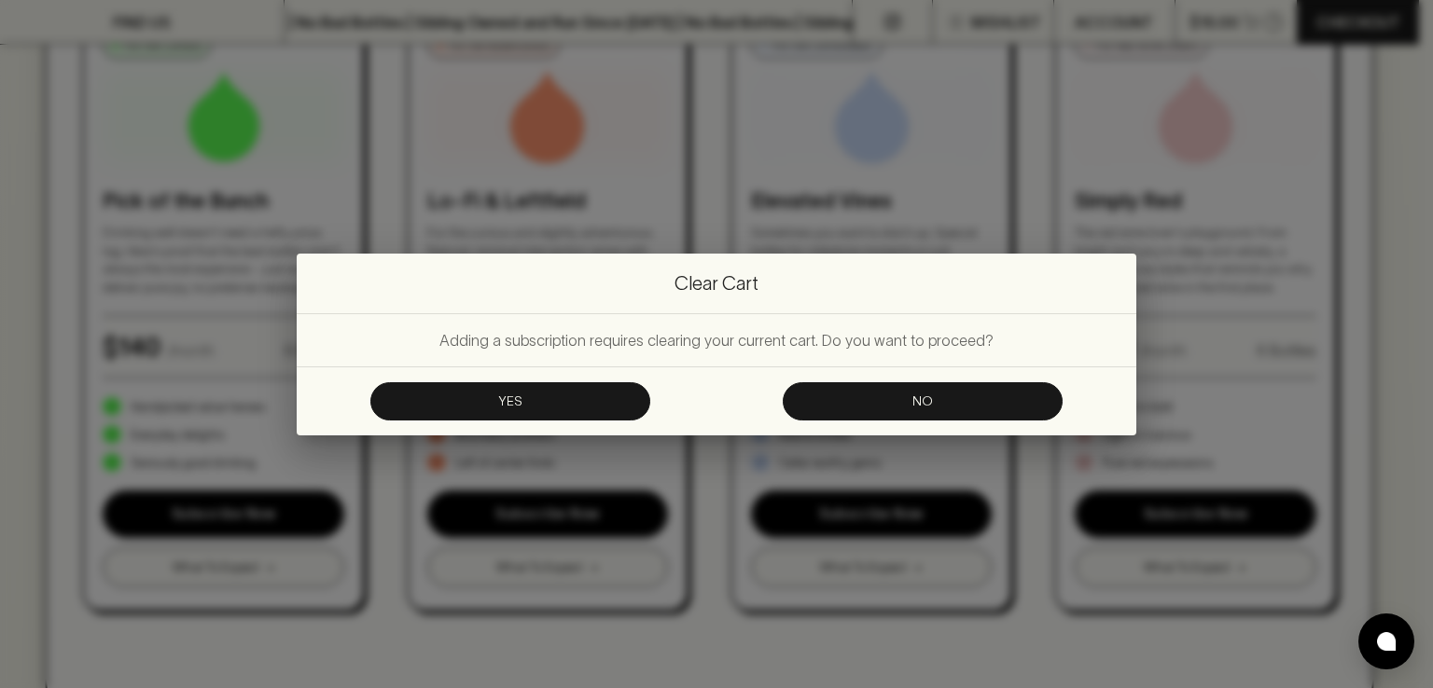
click at [535, 406] on button "Yes" at bounding box center [510, 401] width 280 height 38
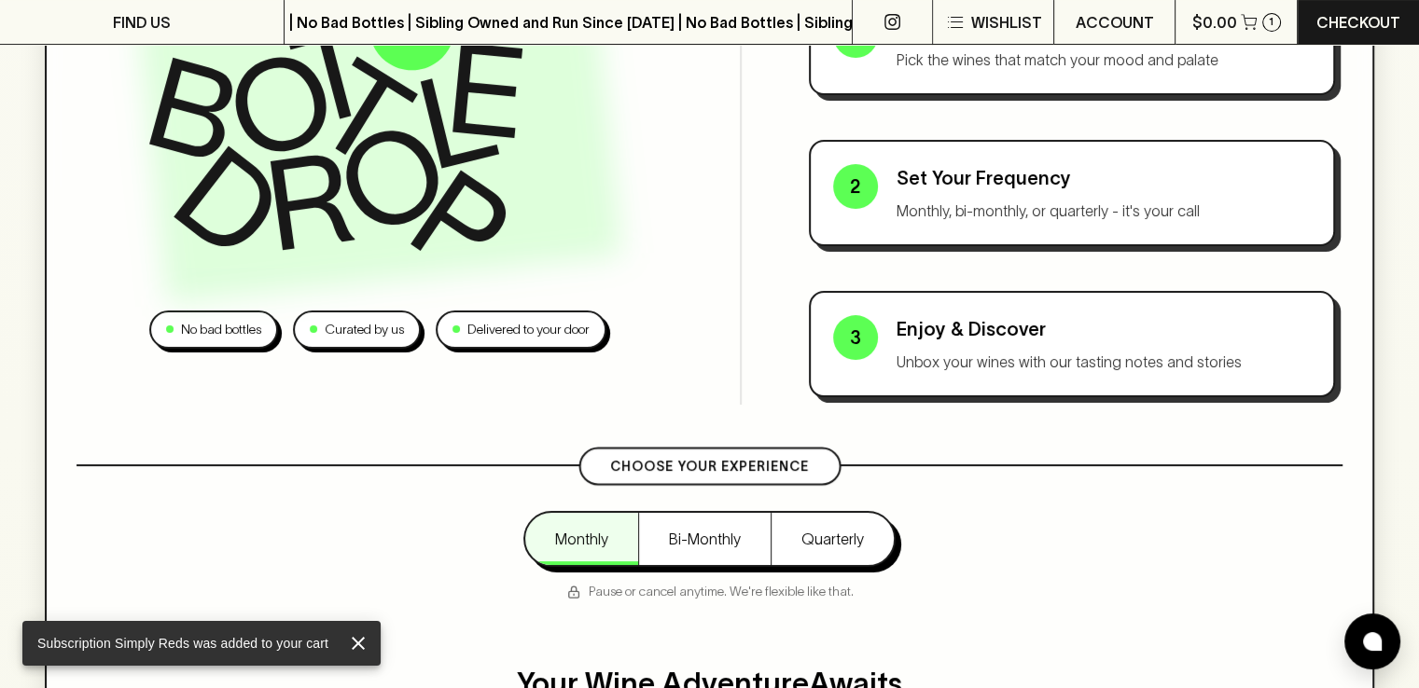
scroll to position [0, 0]
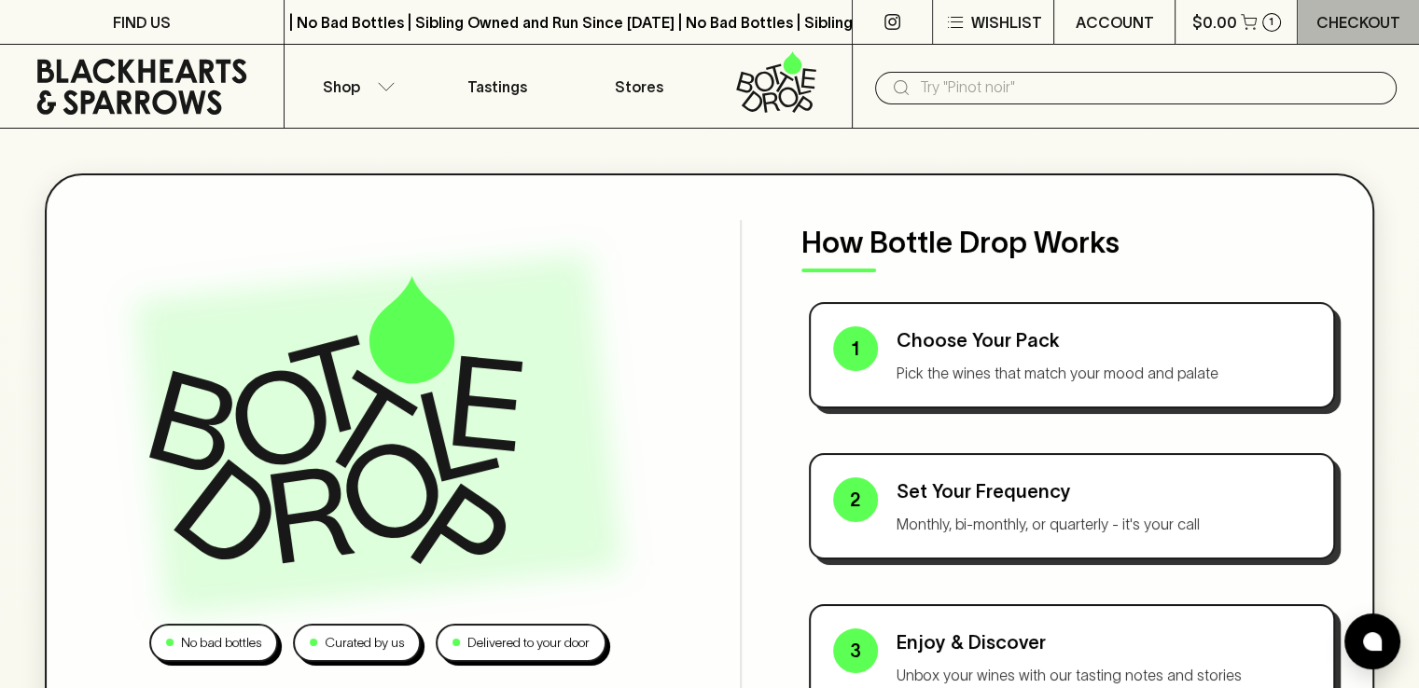
click at [1357, 27] on p "Checkout" at bounding box center [1358, 22] width 84 height 22
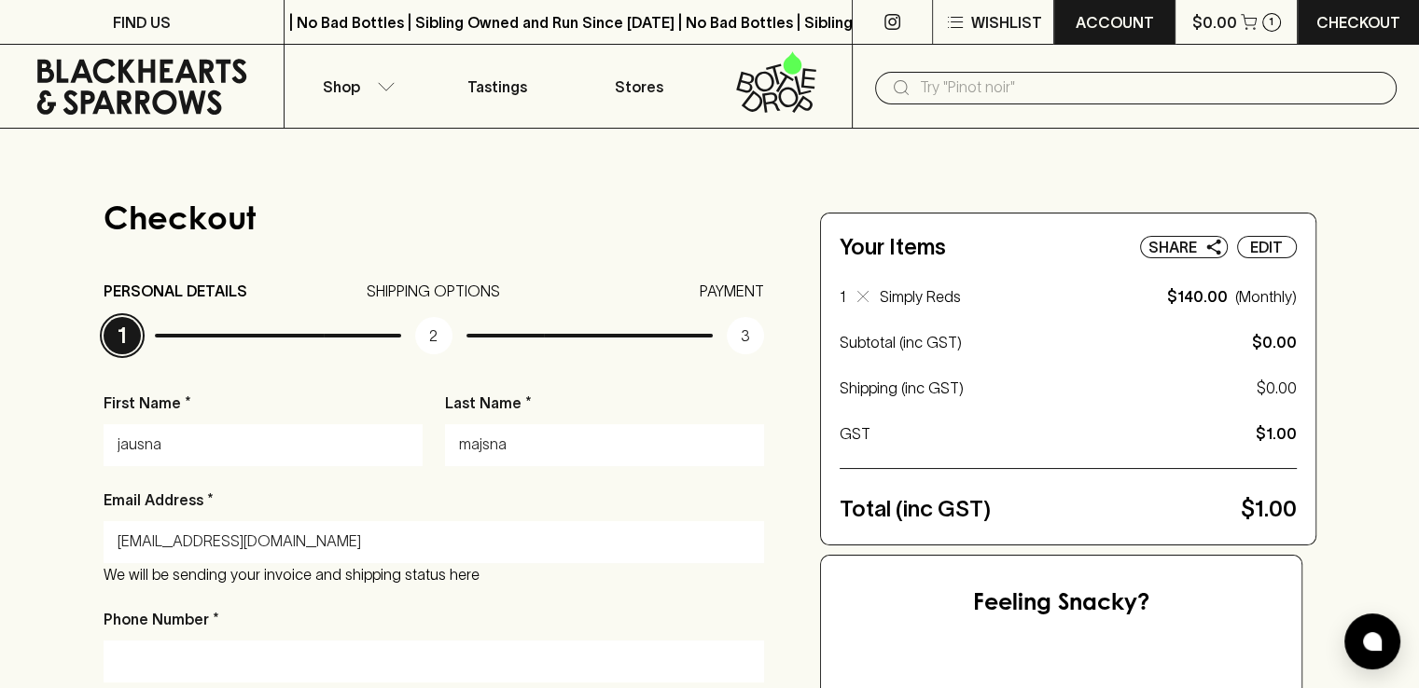
click at [1122, 25] on p "ACCOUNT" at bounding box center [1114, 22] width 78 height 22
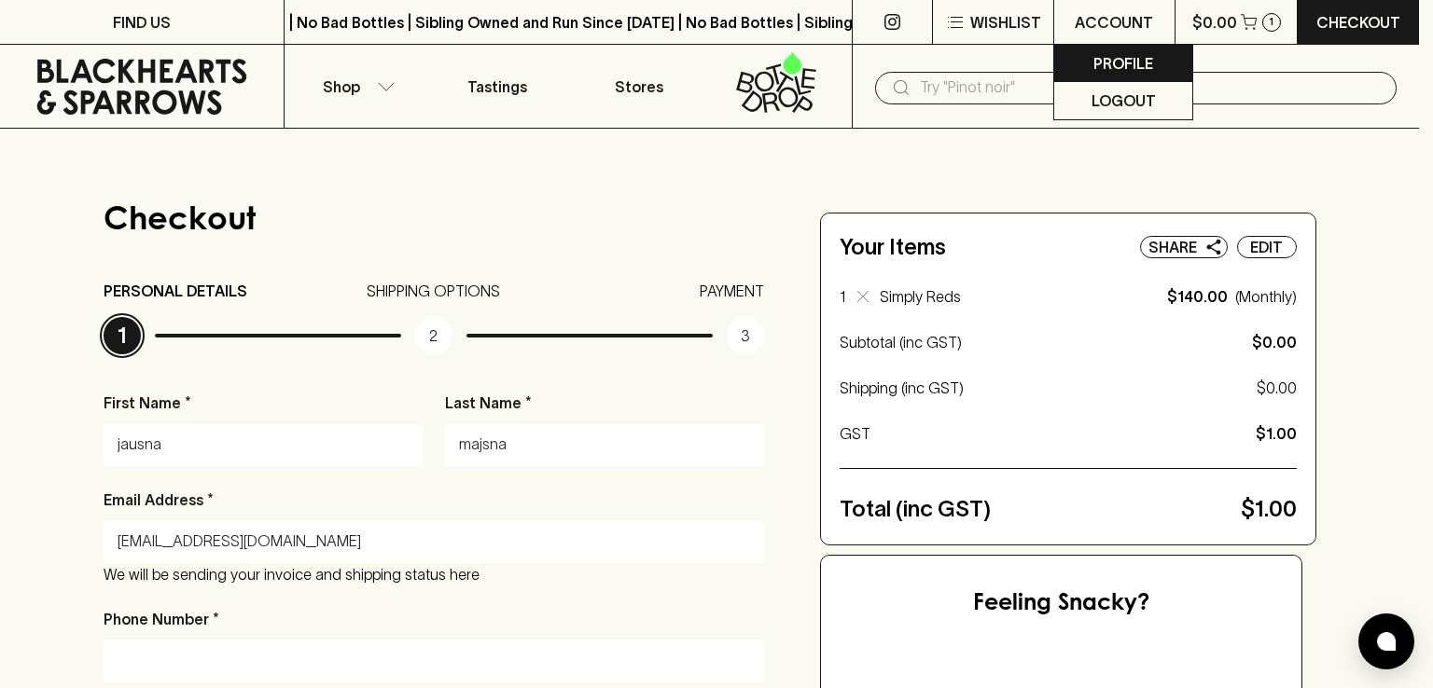
click at [1122, 63] on p "Profile" at bounding box center [1123, 63] width 60 height 22
